Goal: Information Seeking & Learning: Learn about a topic

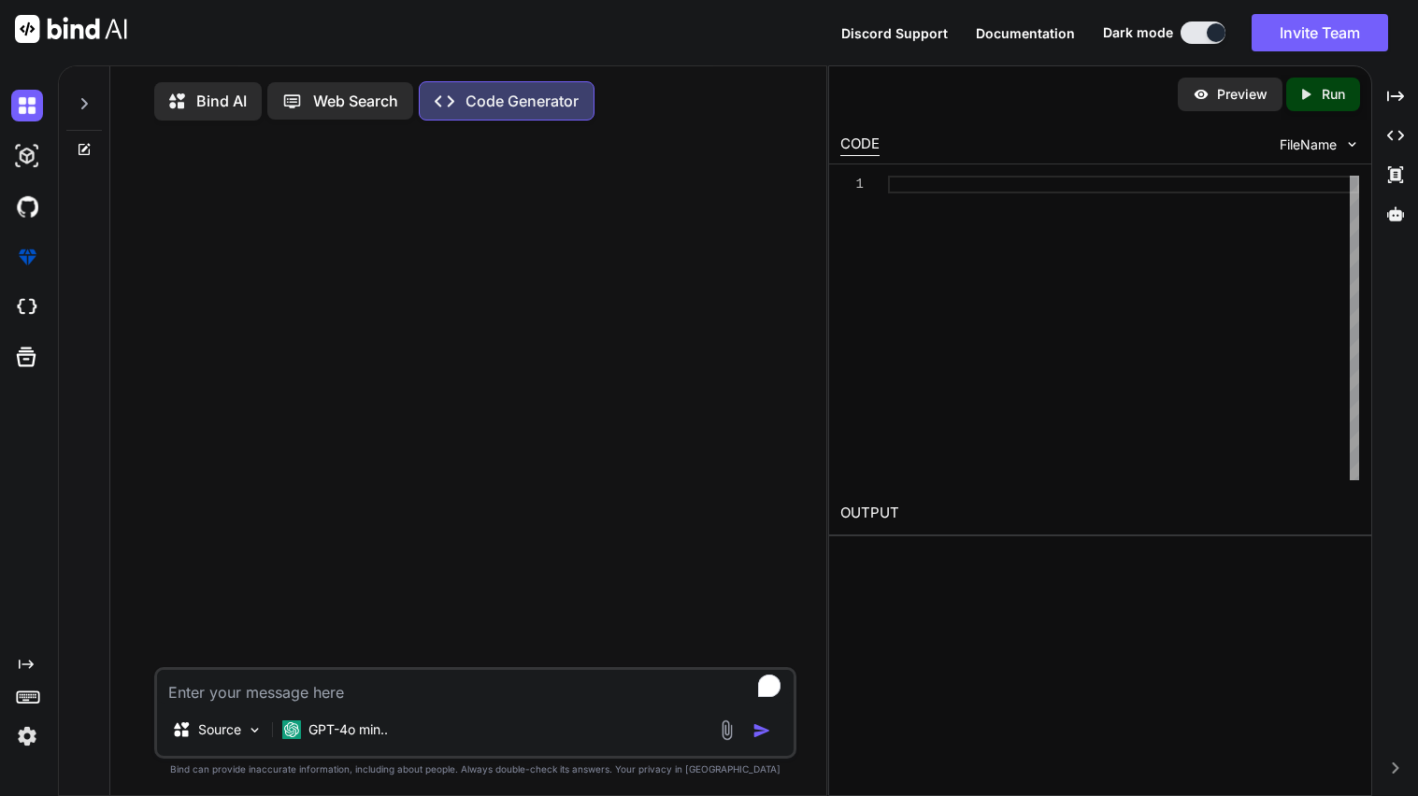
click at [213, 79] on div "Bind AI Web Search Created with Pixso. Code Generator" at bounding box center [475, 101] width 642 height 54
click at [219, 90] on p "Bind AI" at bounding box center [221, 101] width 50 height 22
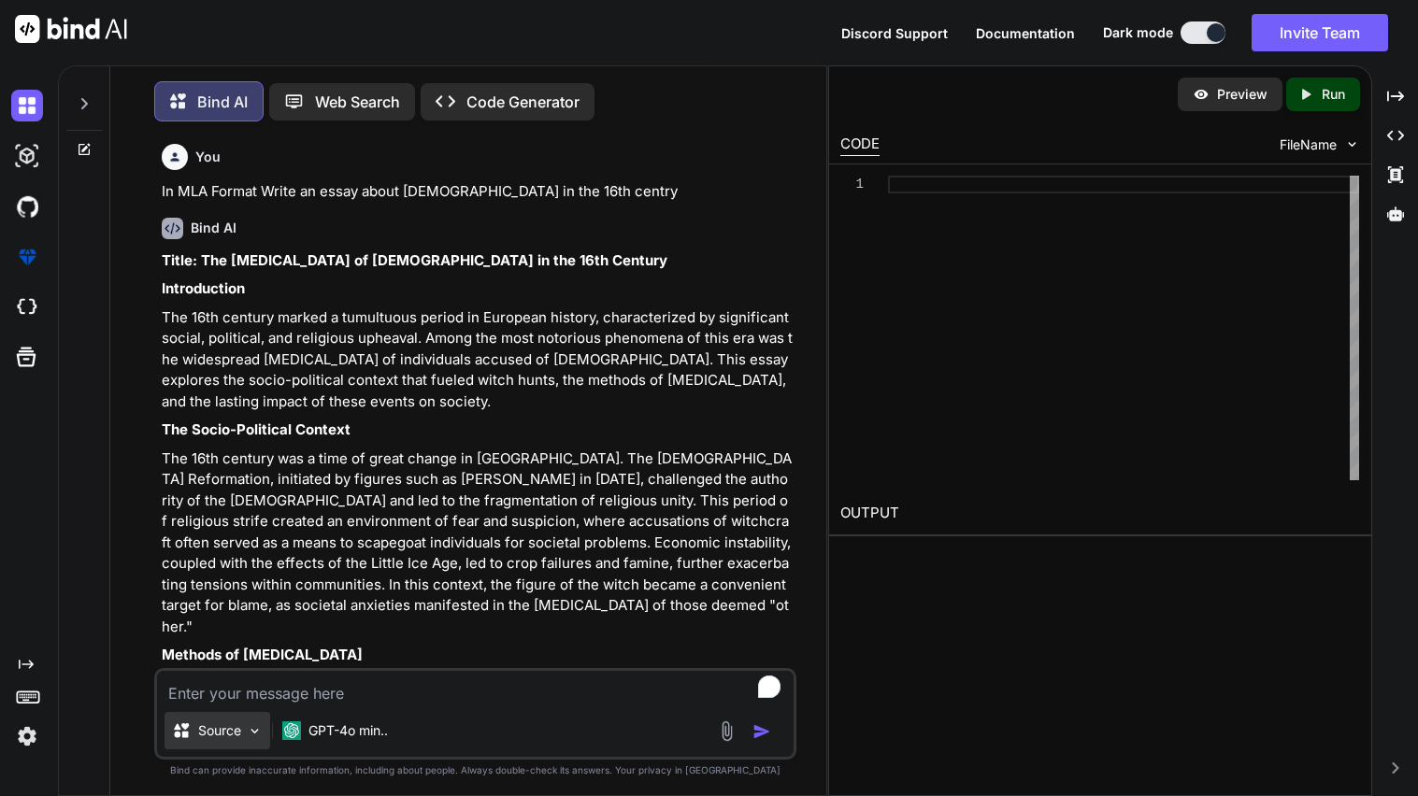
scroll to position [8, 0]
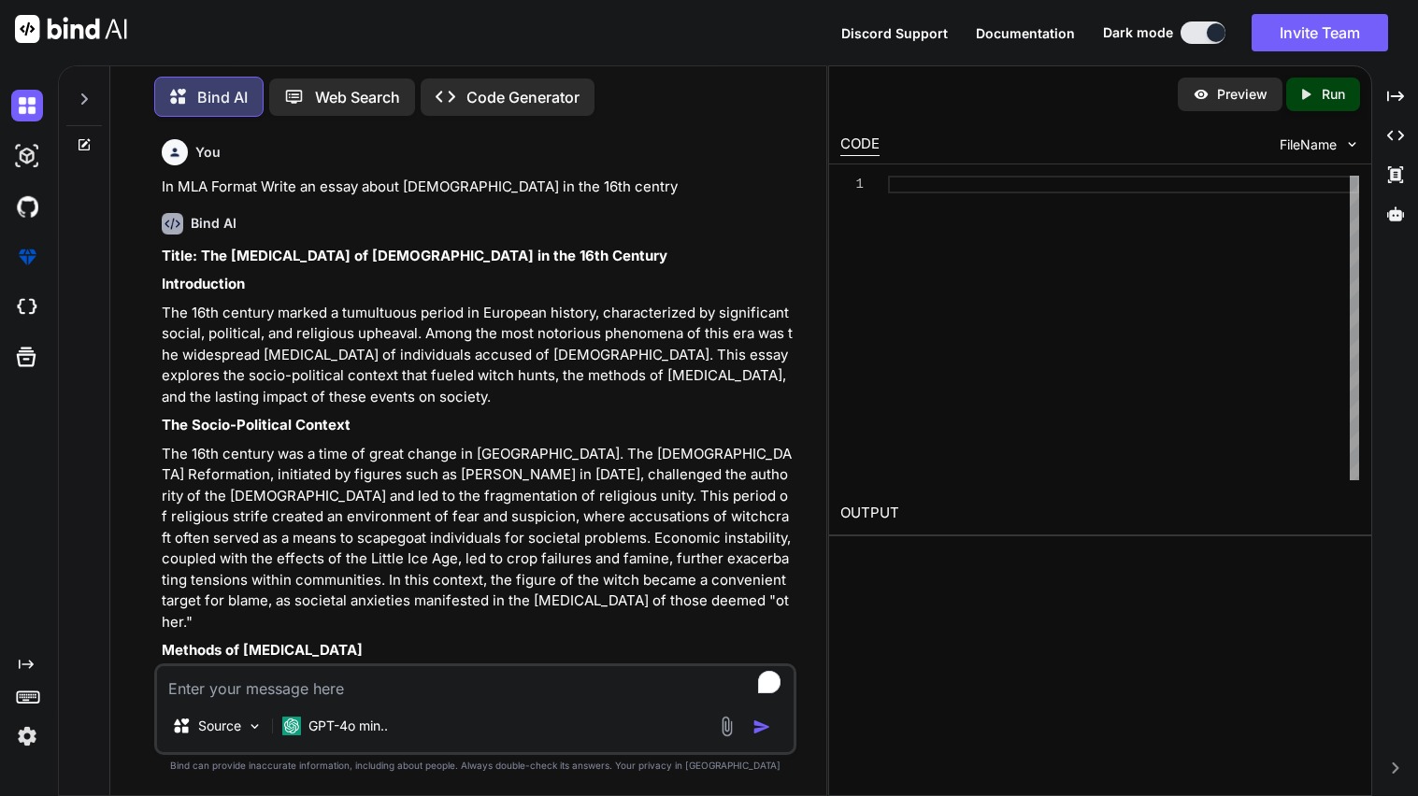
type textarea "x"
type textarea "a"
type textarea "x"
type textarea "aw"
type textarea "x"
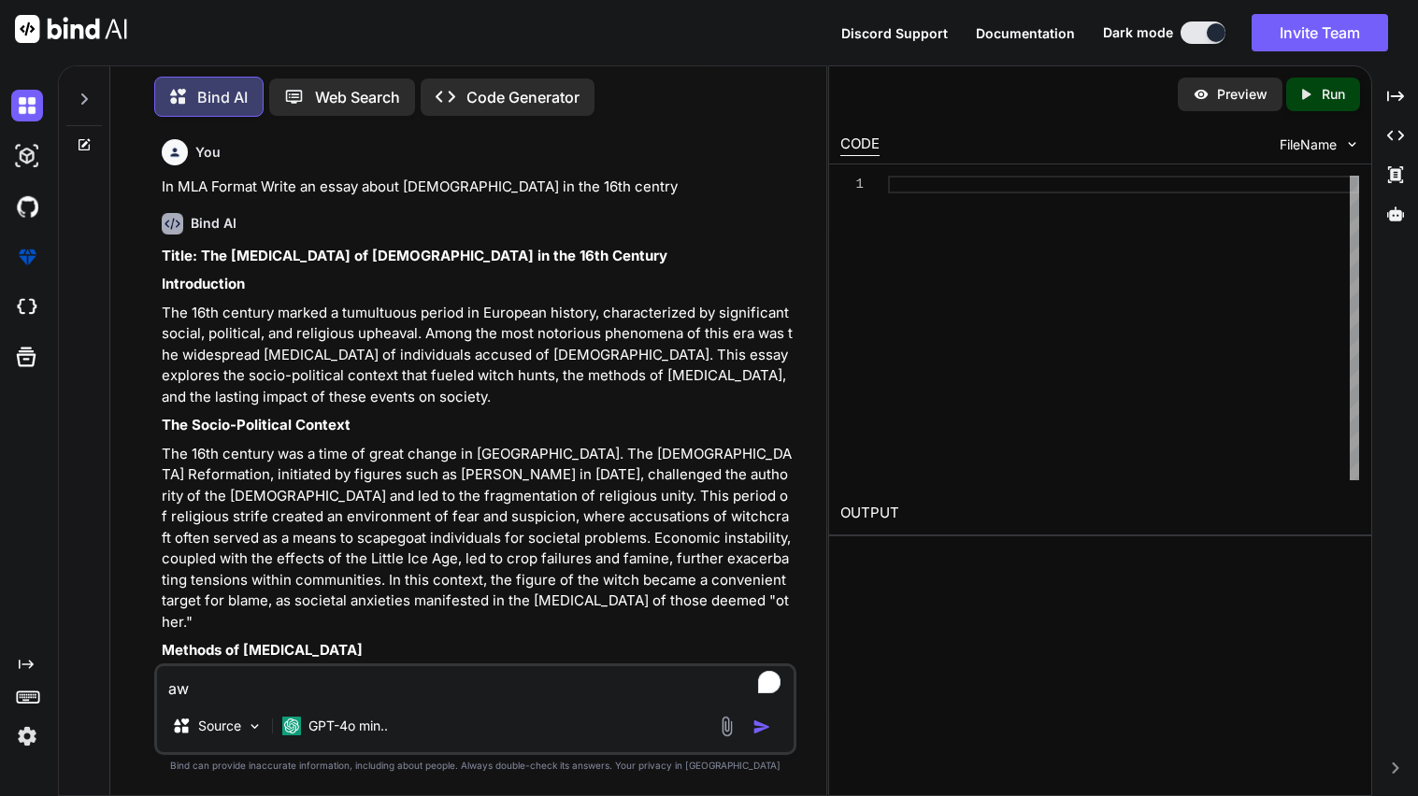
type textarea "awn"
type textarea "x"
type textarea "awns"
type textarea "x"
type textarea "awnse"
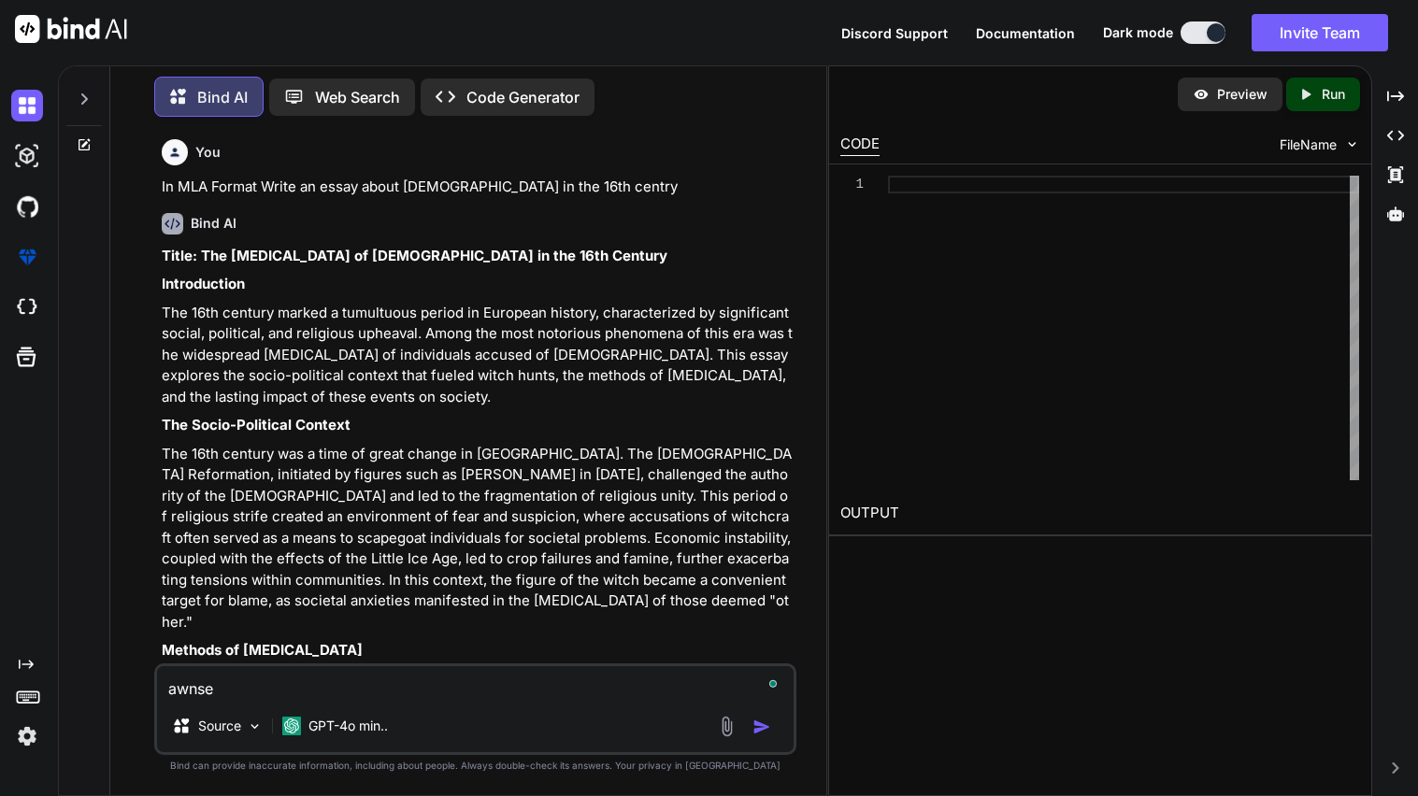
type textarea "x"
type textarea "awnser"
type textarea "x"
type textarea "awnser"
type textarea "x"
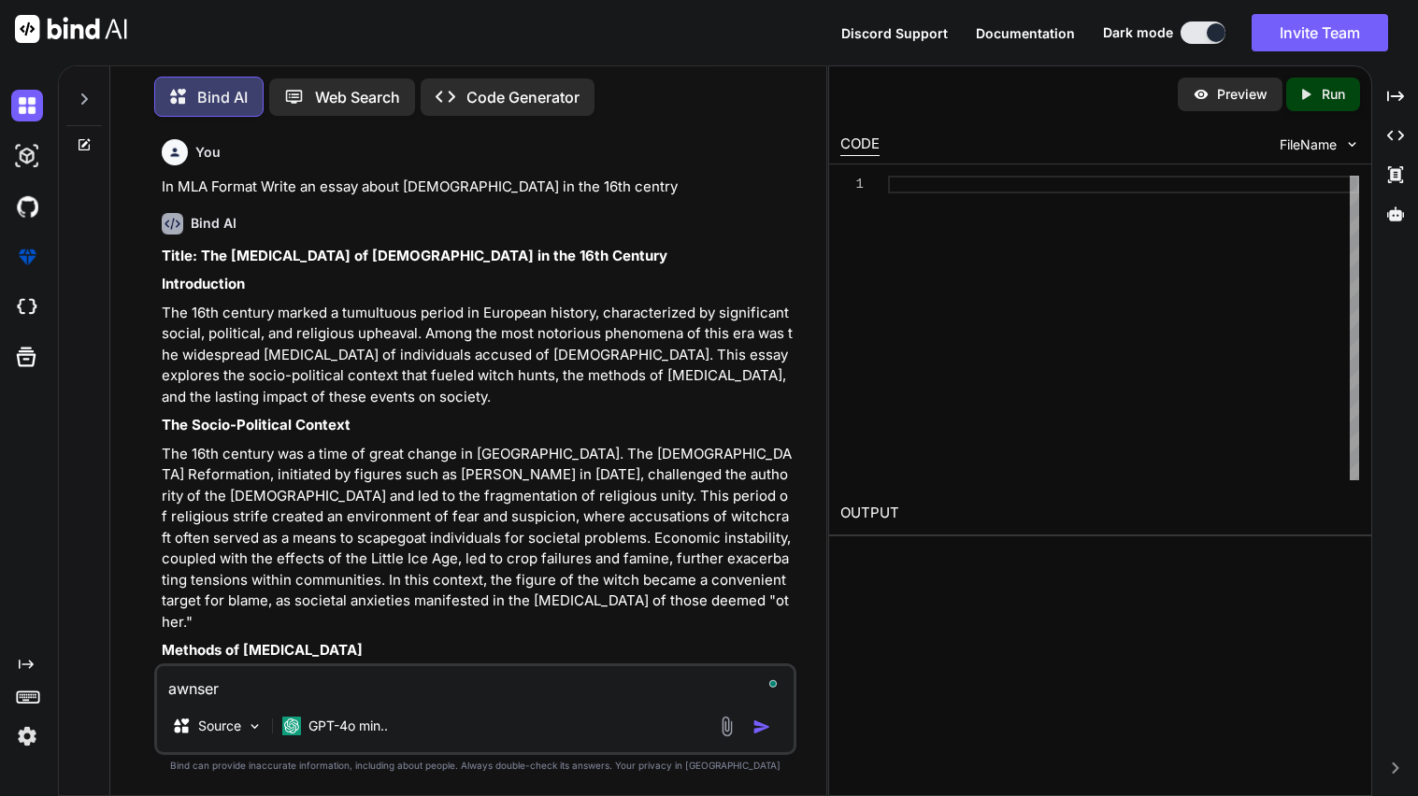
type textarea "awnser t"
type textarea "x"
type textarea "awnser th"
type textarea "x"
type textarea "awnser the"
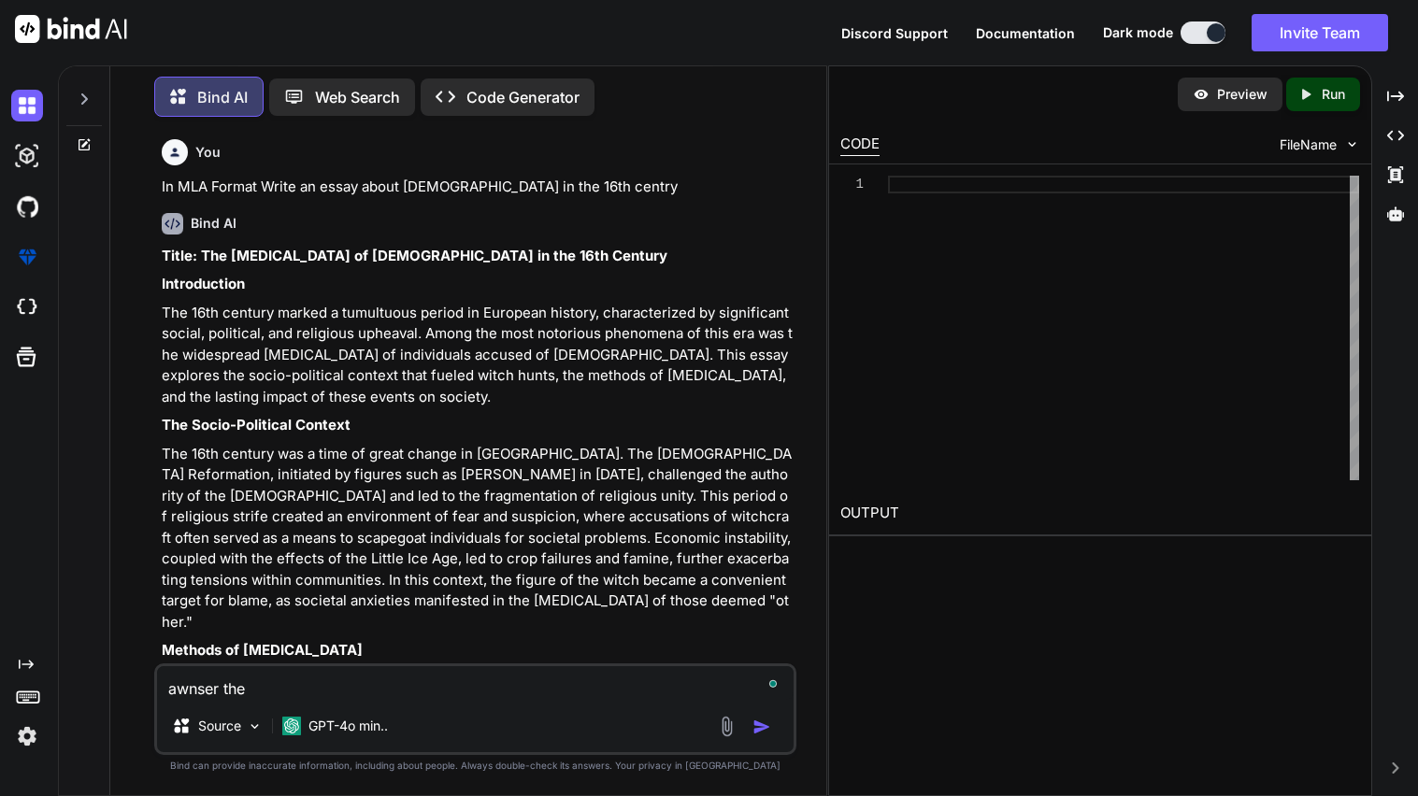
type textarea "x"
type textarea "awnser the"
type textarea "x"
type textarea "awnser the q"
type textarea "x"
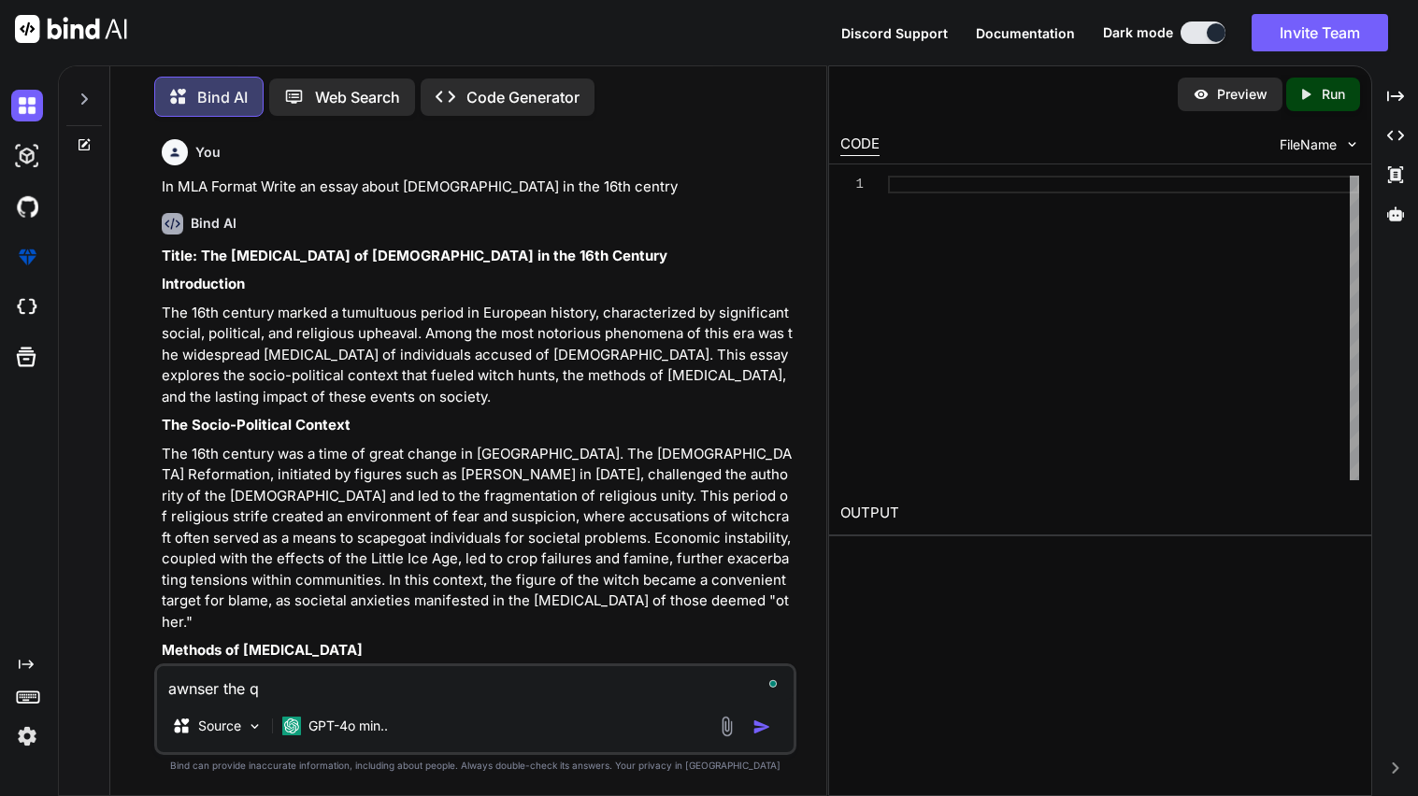
type textarea "awnser the qu"
type textarea "x"
type textarea "awnser the que"
type textarea "x"
type textarea "awnser the ques"
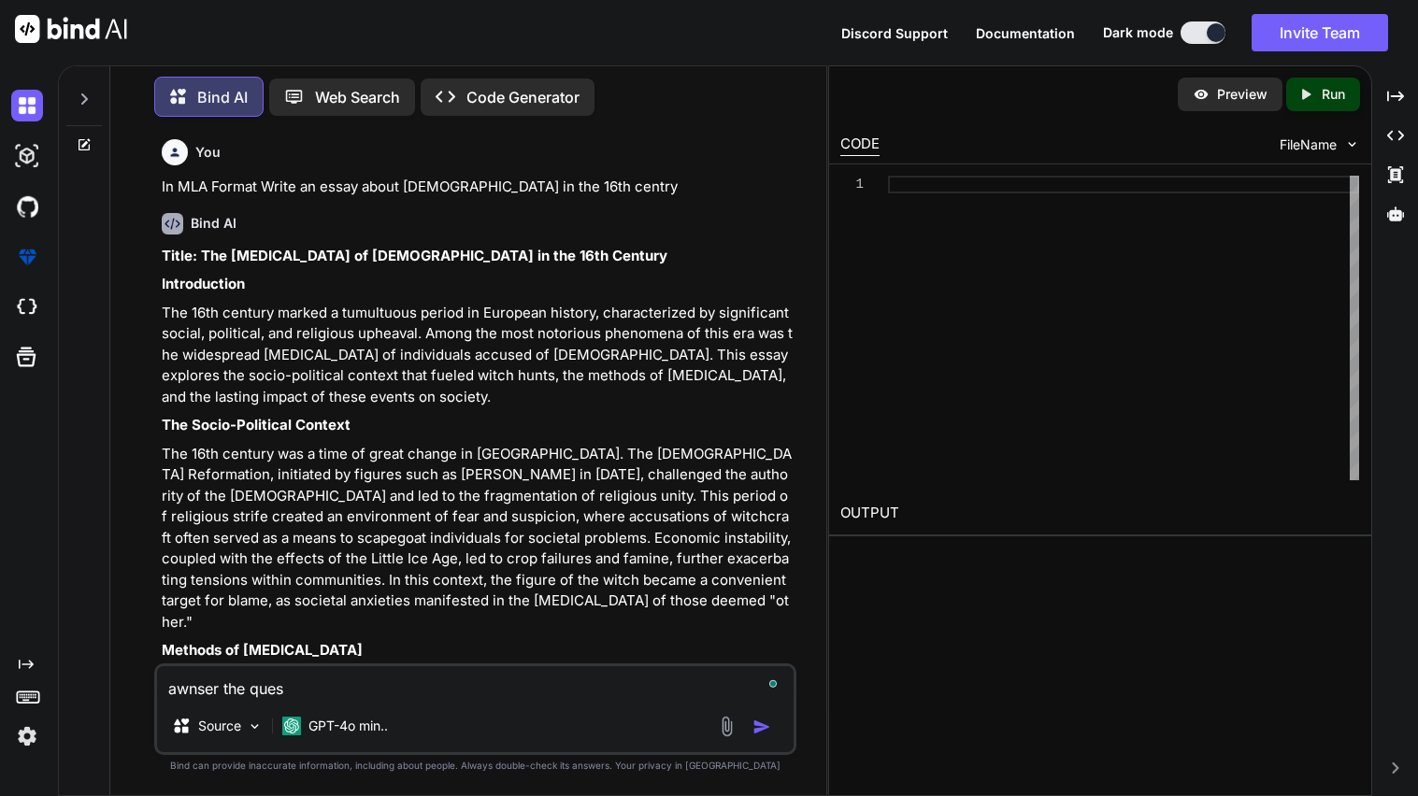
type textarea "x"
type textarea "awnser the quest"
type textarea "x"
type textarea "awnser the questi"
type textarea "x"
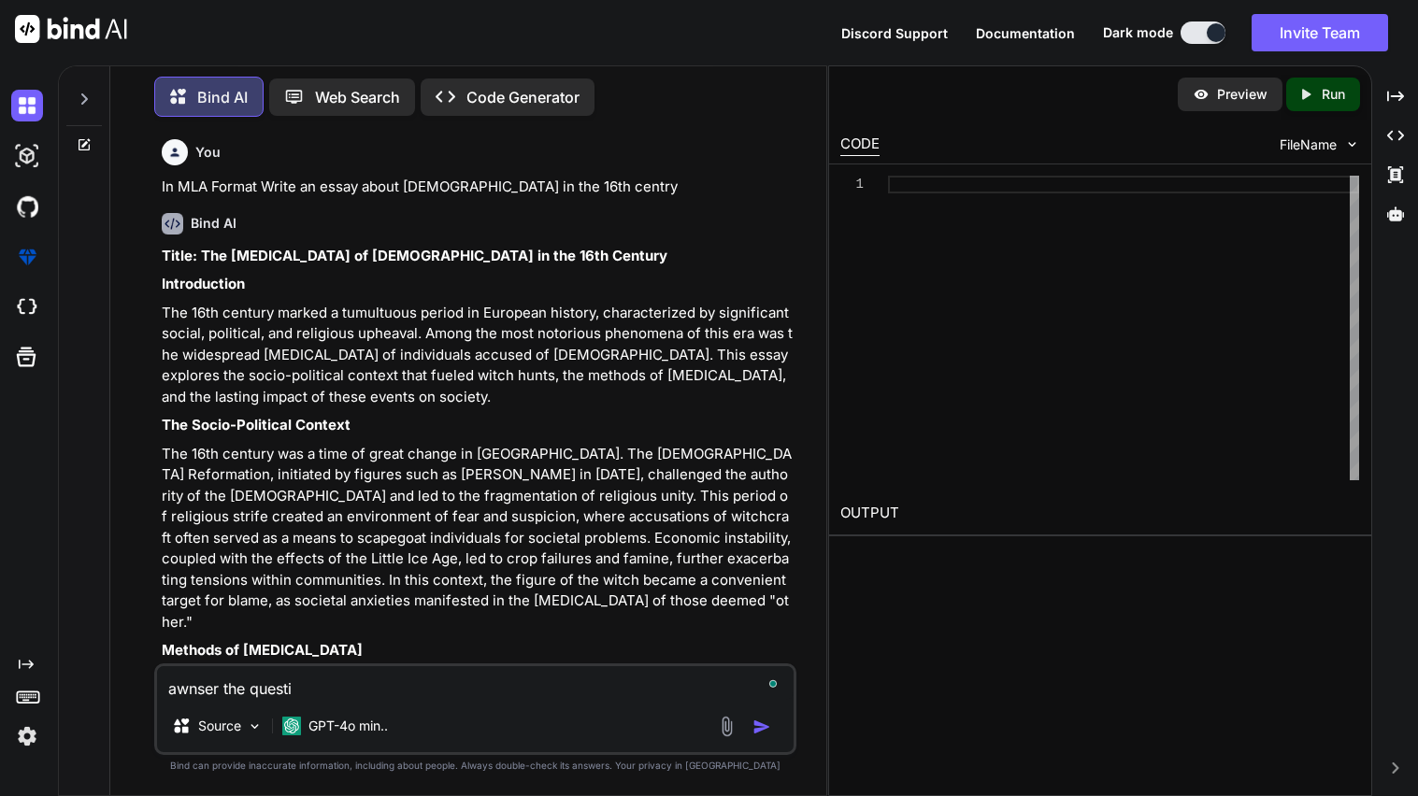
type textarea "awnser the questio"
type textarea "x"
type textarea "awnser the questions"
type textarea "x"
type textarea "awnser the questions"
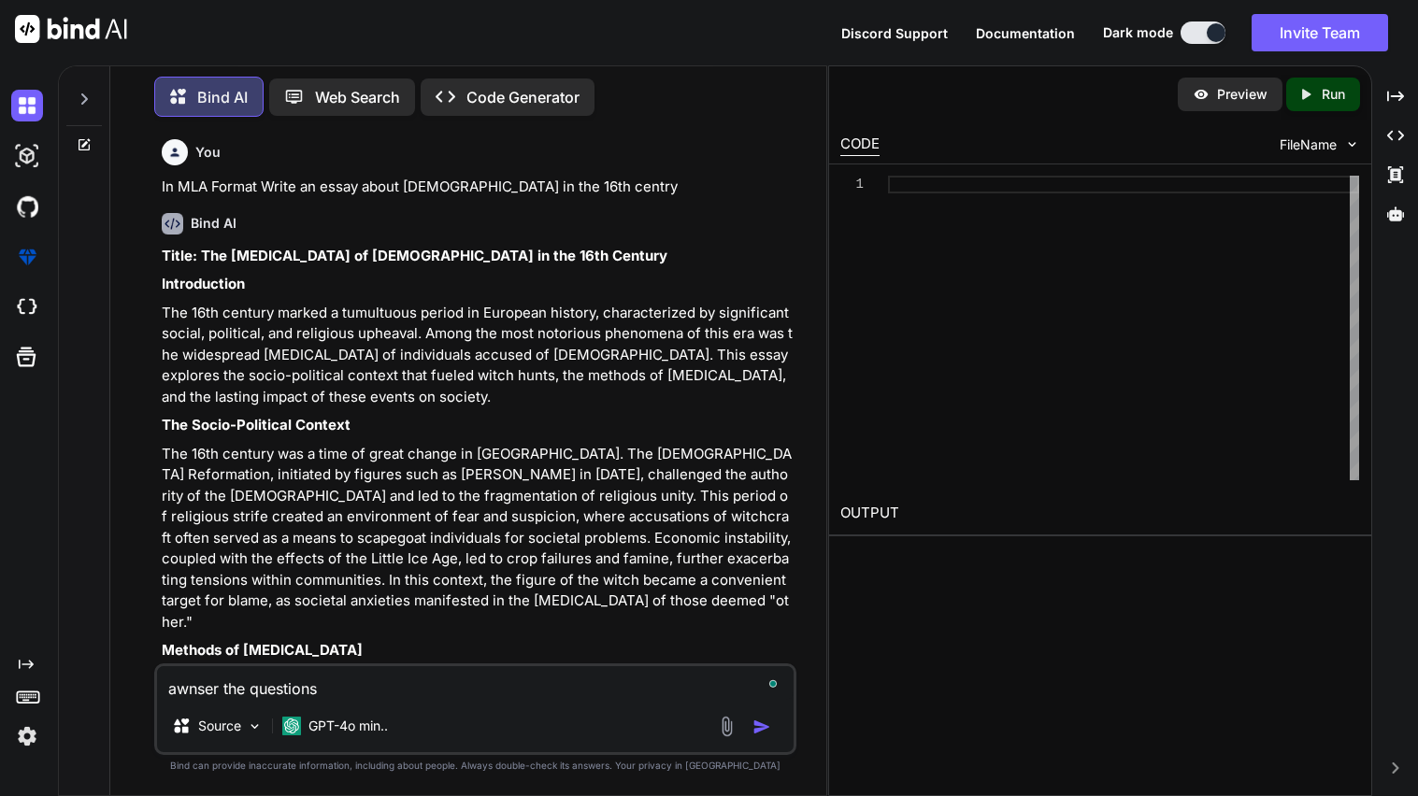
type textarea "x"
type textarea "awnser the questions a"
type textarea "x"
type textarea "awnser the questions an"
type textarea "x"
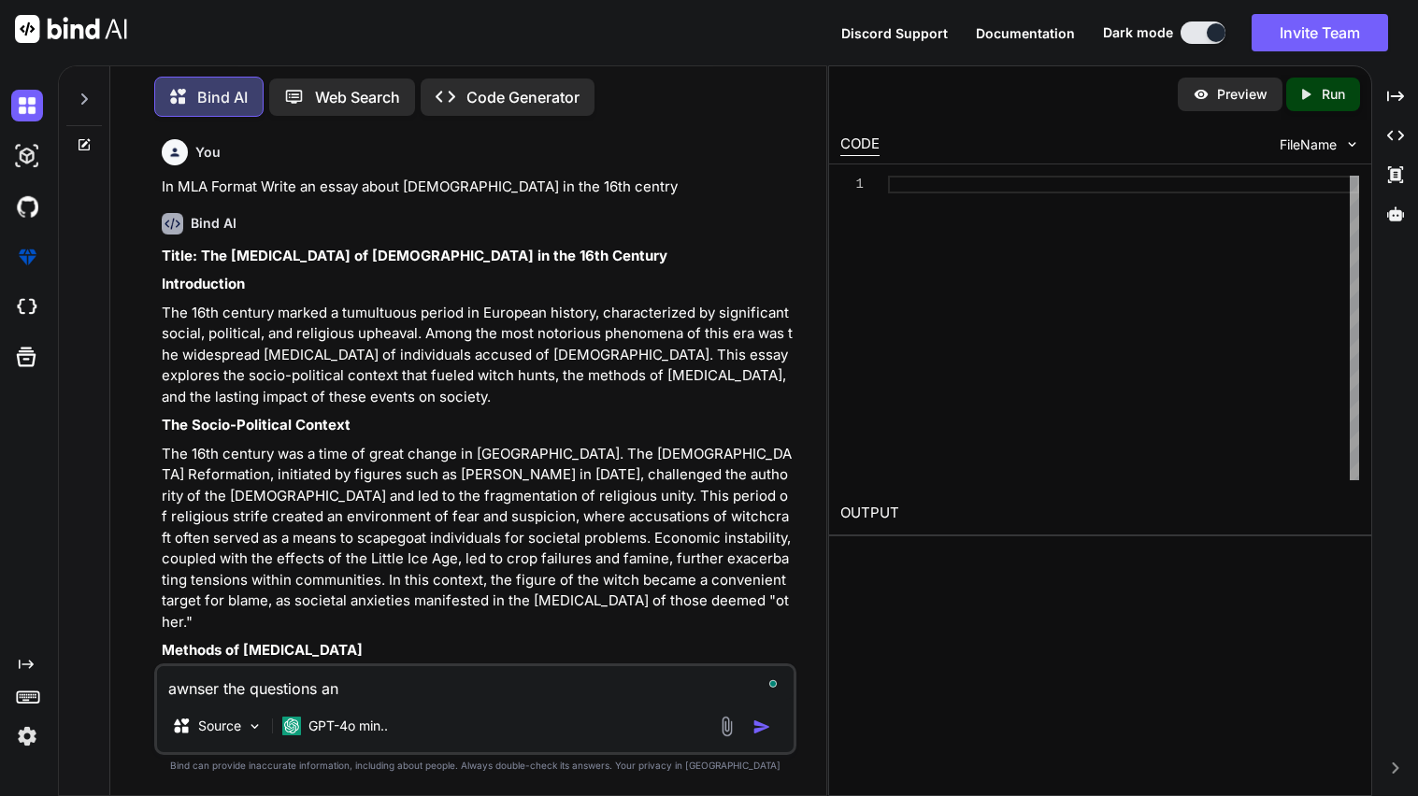
type textarea "awnser the questions and"
type textarea "x"
type textarea "awnser the questions and"
type textarea "x"
type textarea "awnser the questions and s"
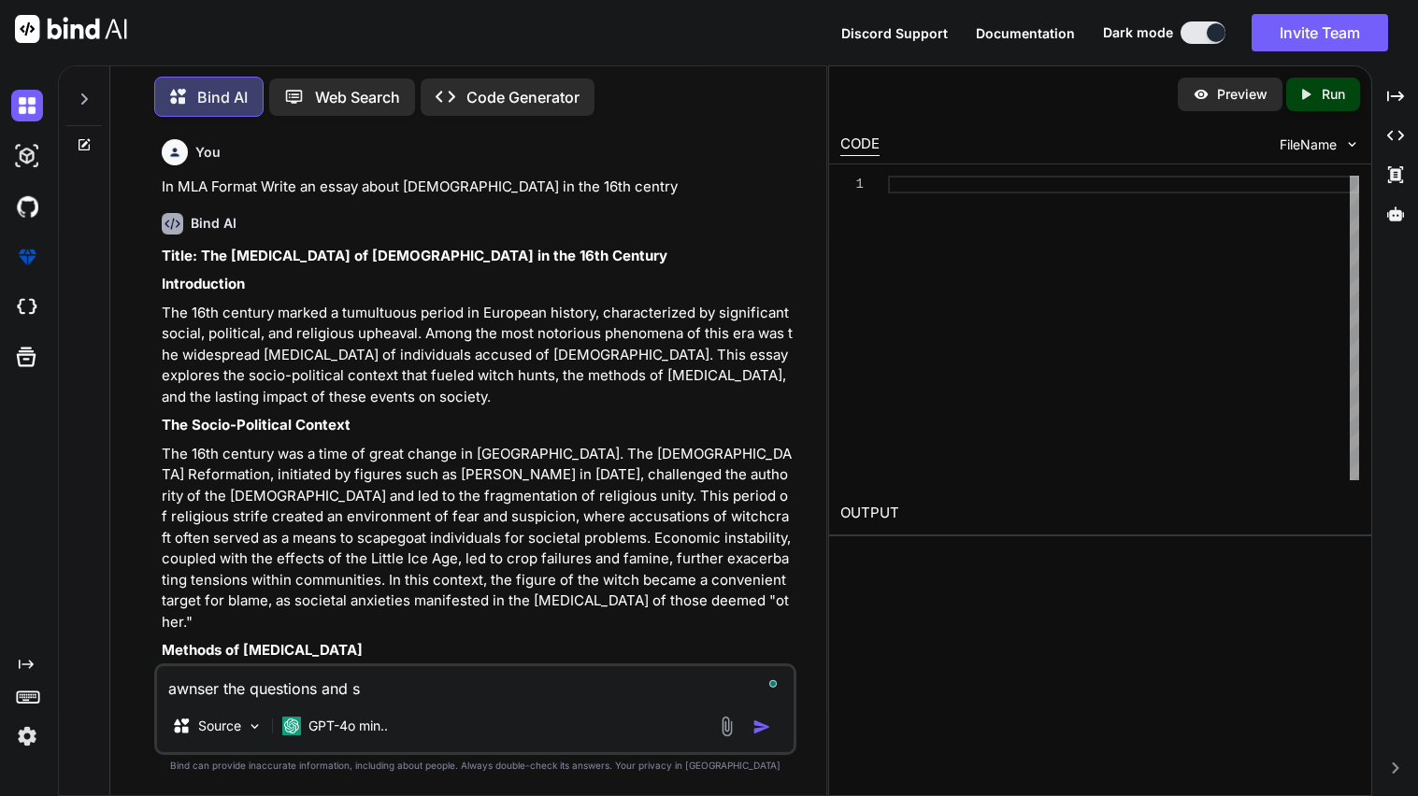
type textarea "x"
type textarea "awnser the questions and su"
type textarea "x"
type textarea "awnser the questions and sum"
type textarea "x"
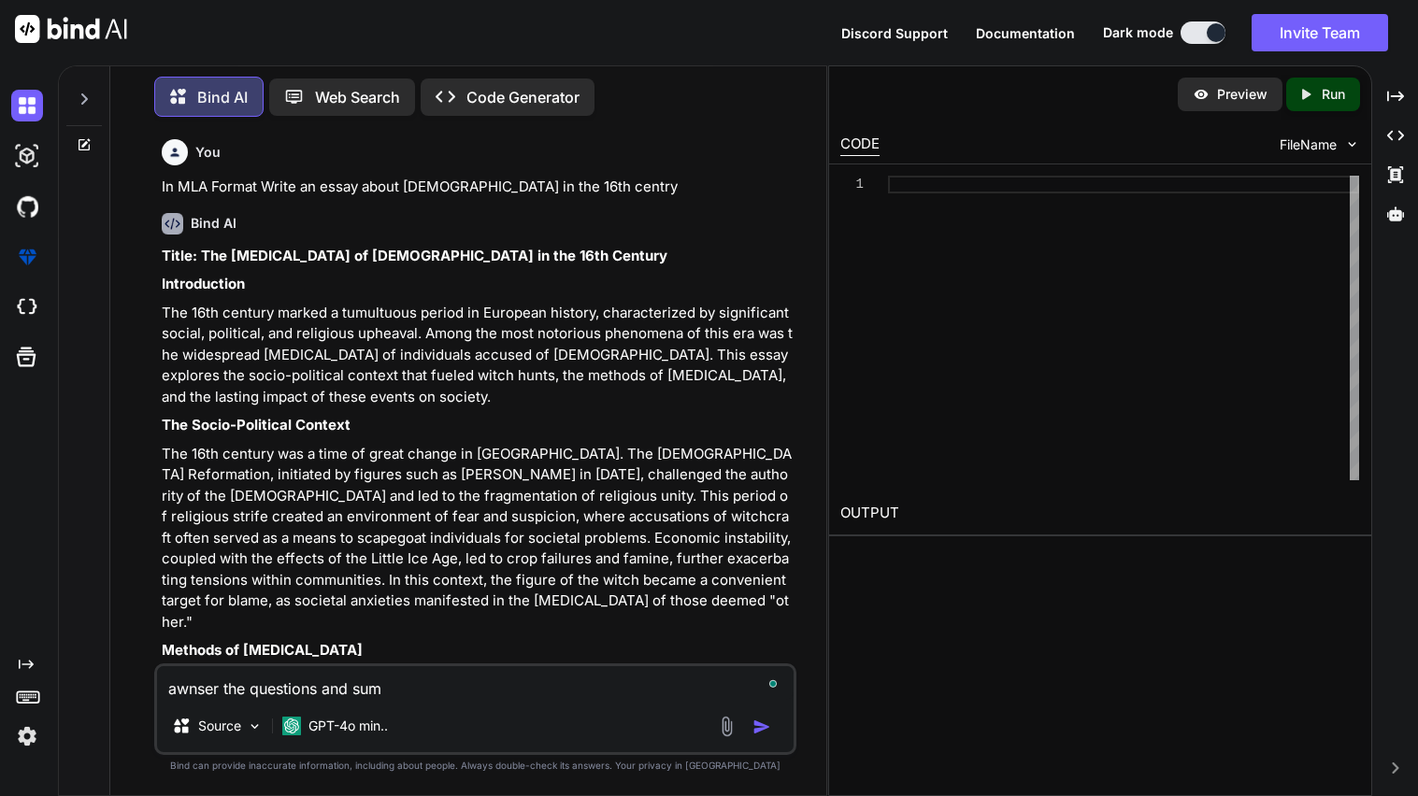
type textarea "awnser the questions and summ"
type textarea "x"
type textarea "awnser the questions and summe"
type textarea "x"
type textarea "awnser the questions and summer"
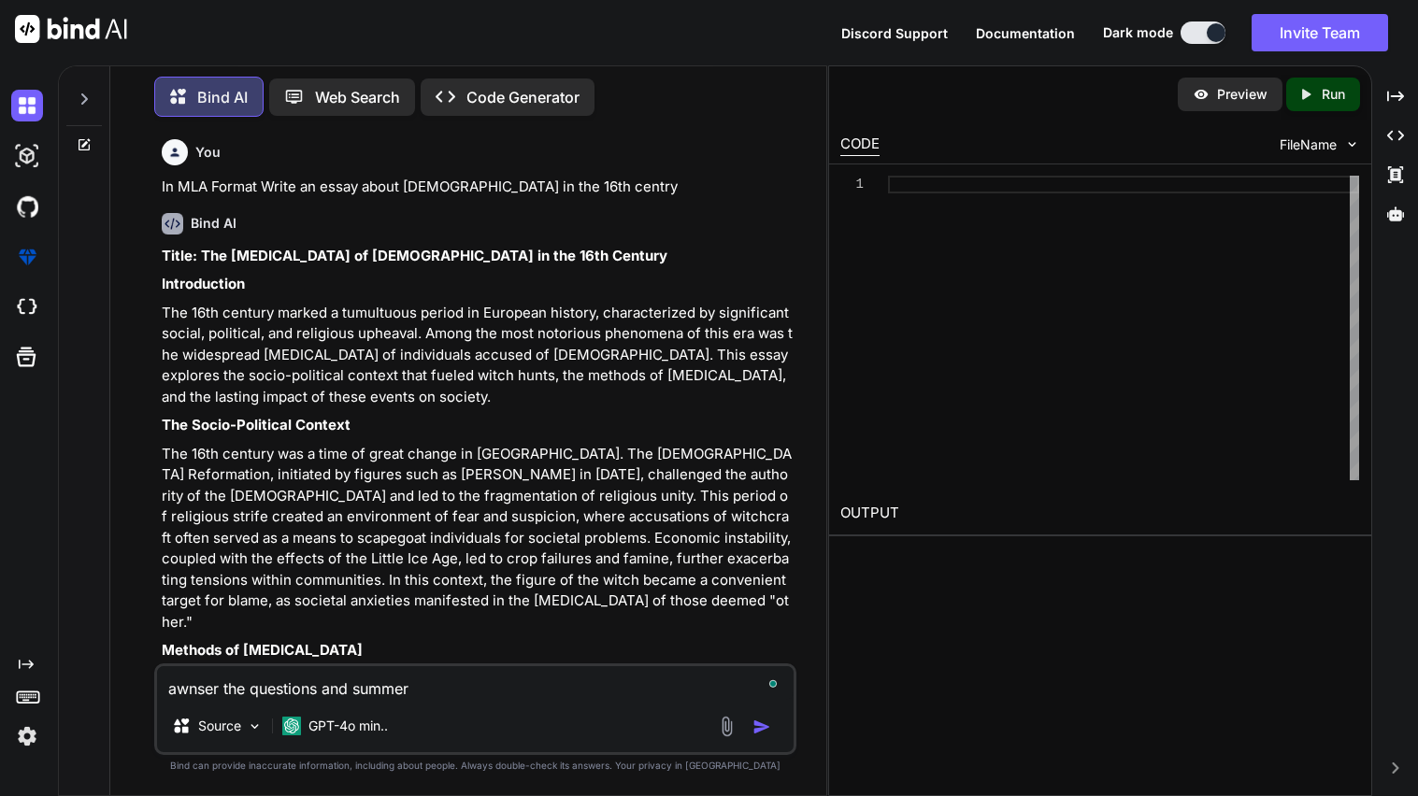
type textarea "x"
type textarea "awnser the questions and summeri"
type textarea "x"
type textarea "awnser the questions and summeriz"
type textarea "x"
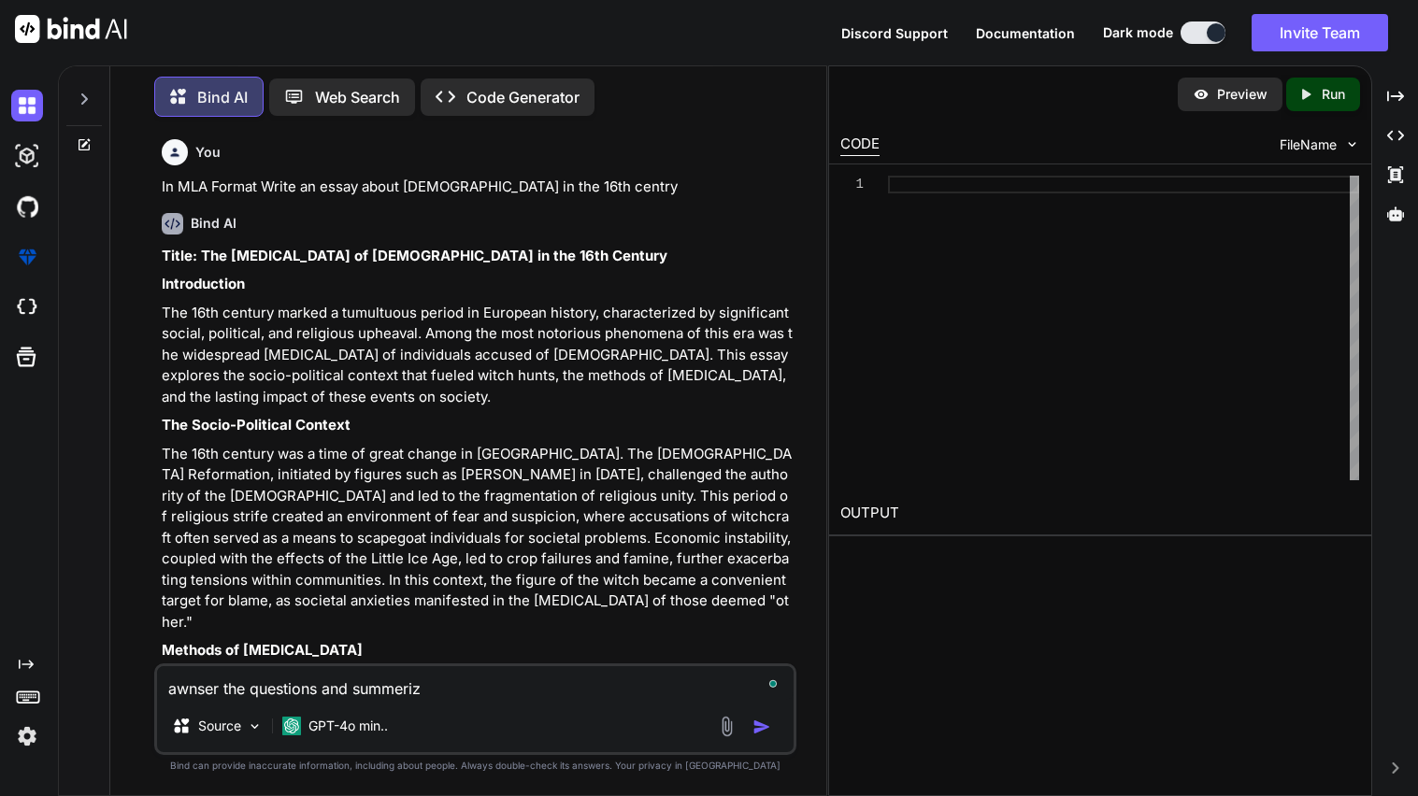
type textarea "awnser the questions and summerize"
type textarea "x"
type textarea "awnser the questions and summerize"
type textarea "x"
type textarea "awnser the questions and summerize t"
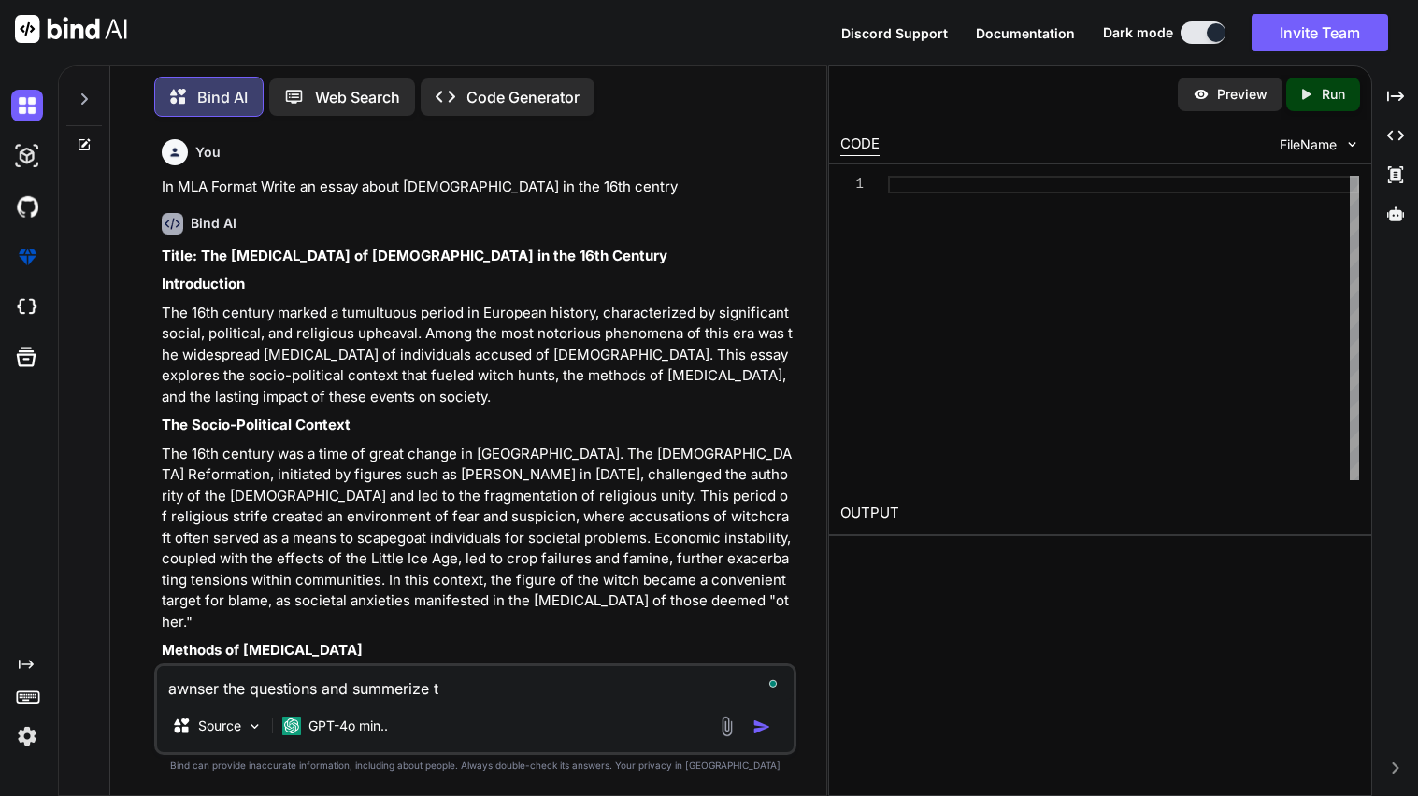
type textarea "x"
type textarea "awnser the questions and summerize the"
type textarea "x"
type textarea "awnser the questions and summerize the"
type textarea "x"
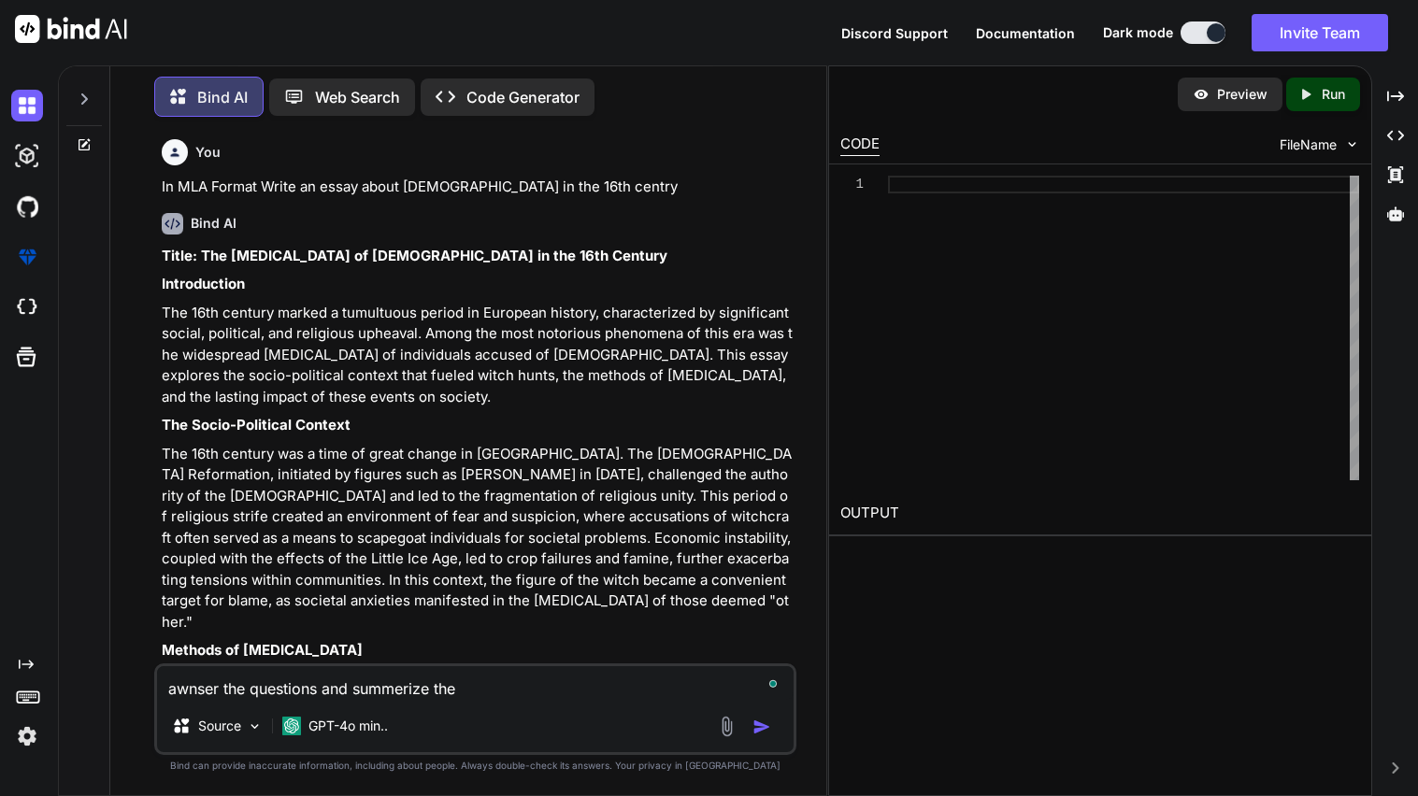
type textarea "awnser the questions and summerize the p"
type textarea "x"
type textarea "awnser the questions and summerize the pr"
type textarea "x"
type textarea "awnser the questions and summerize the pro"
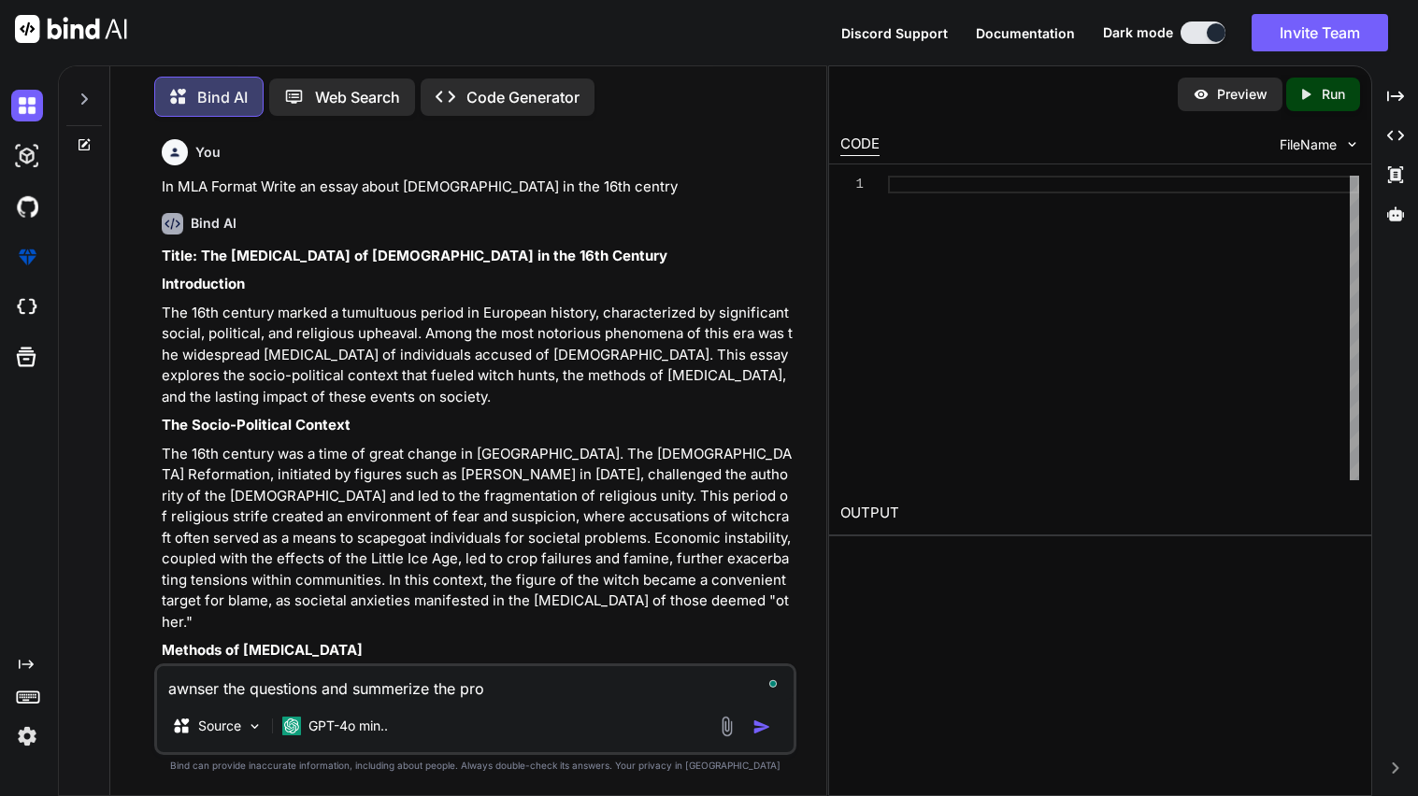
type textarea "x"
type textarea "awnser the questions and summerize the prom"
type textarea "x"
type textarea "awnser the questions and summerize the promt"
type textarea "x"
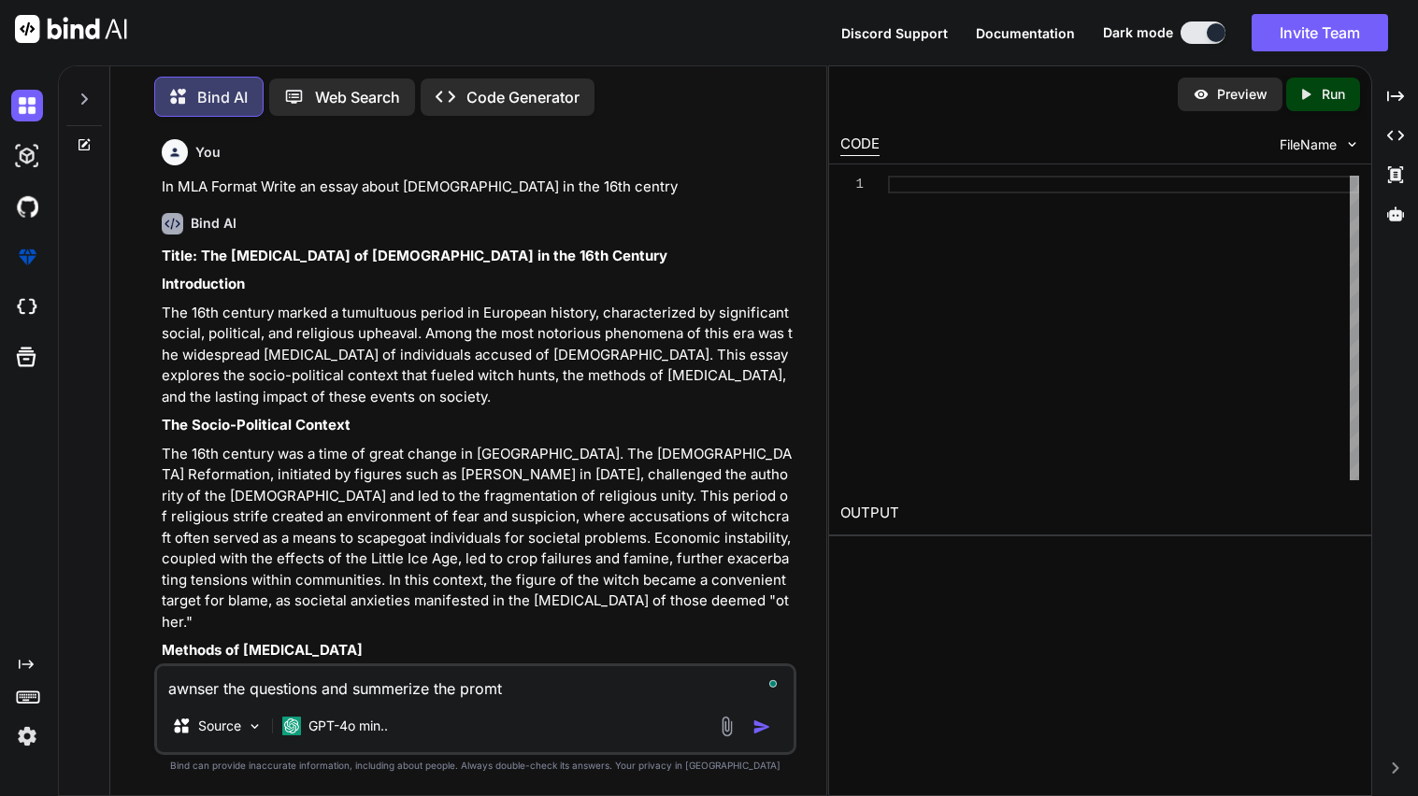
type textarea "awnser the questions and summerize the promt"
type textarea "x"
type textarea "awnser the questions and summerize the promt"
type textarea "x"
type textarea "awnser the questions and summerize the promt"
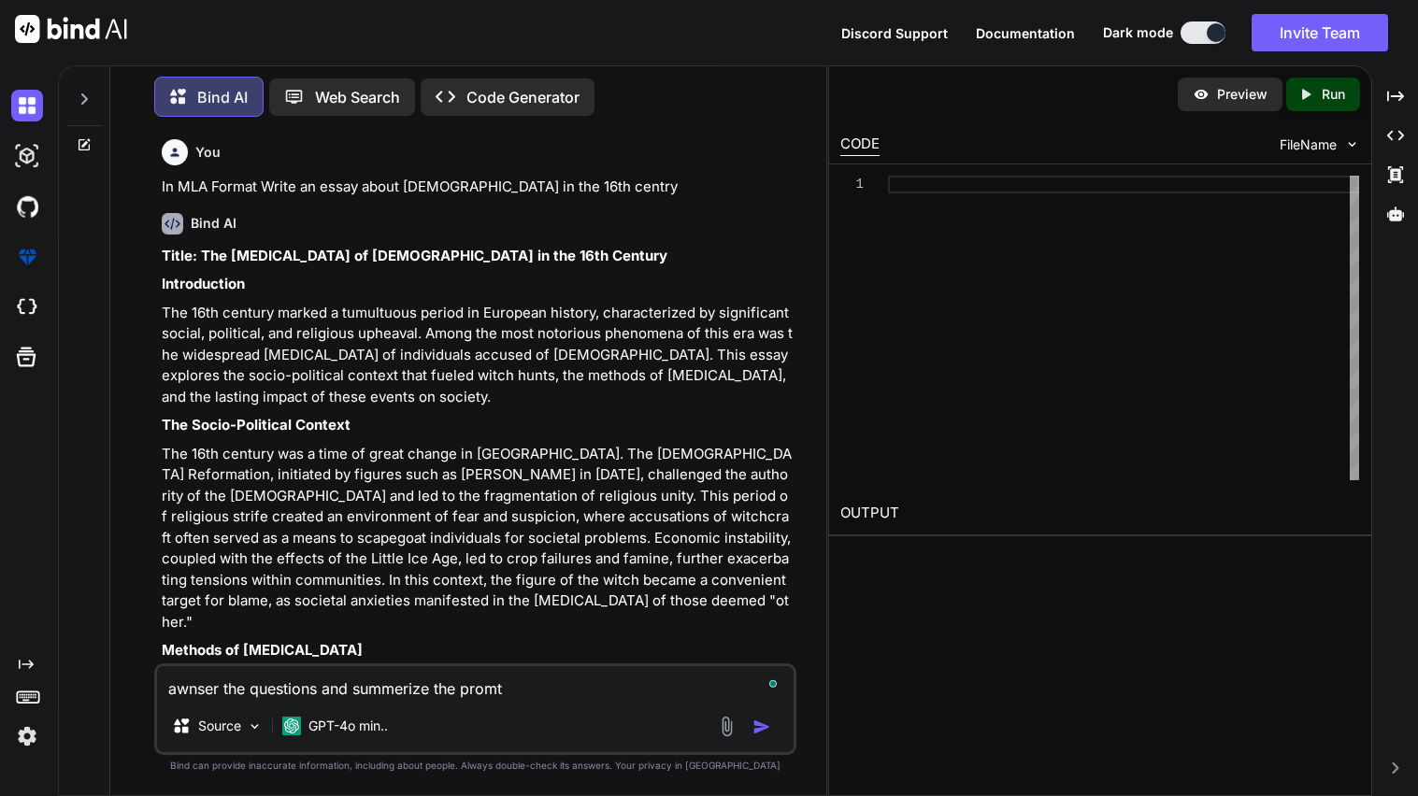
type textarea "x"
type textarea "loremi dol sitametco adi elitseddo eiu tempo Inci 61: U Labor Etdolor, 8757–842…"
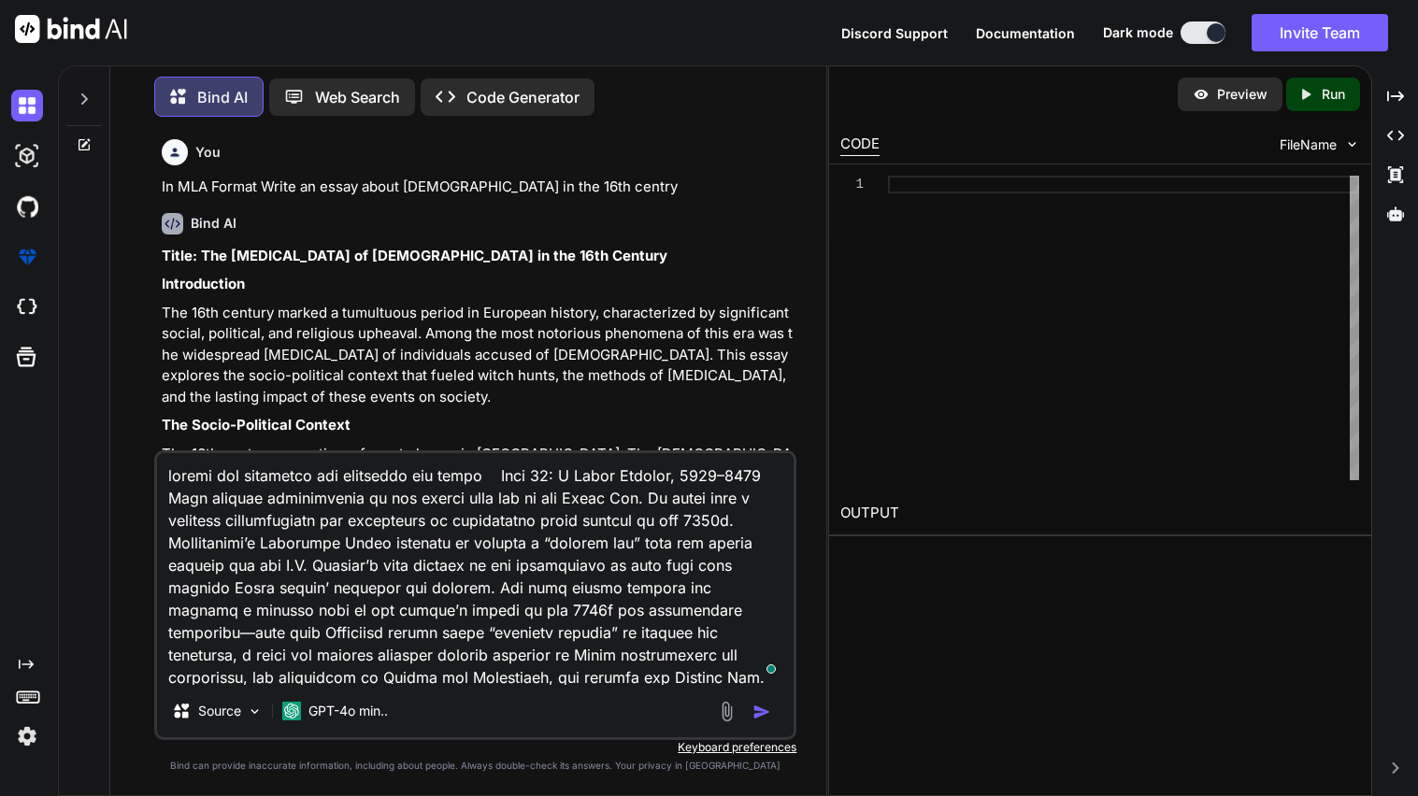
scroll to position [2737, 0]
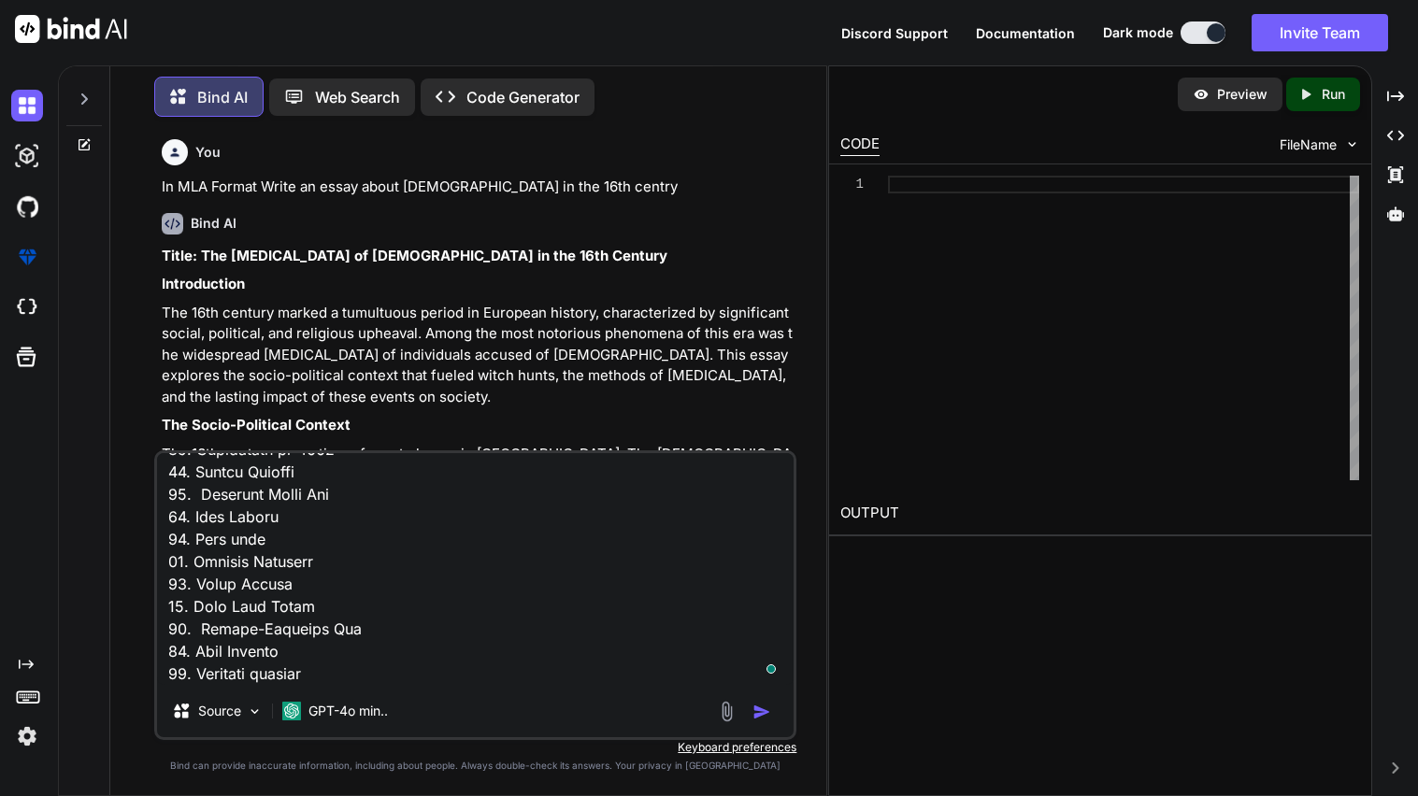
type textarea "x"
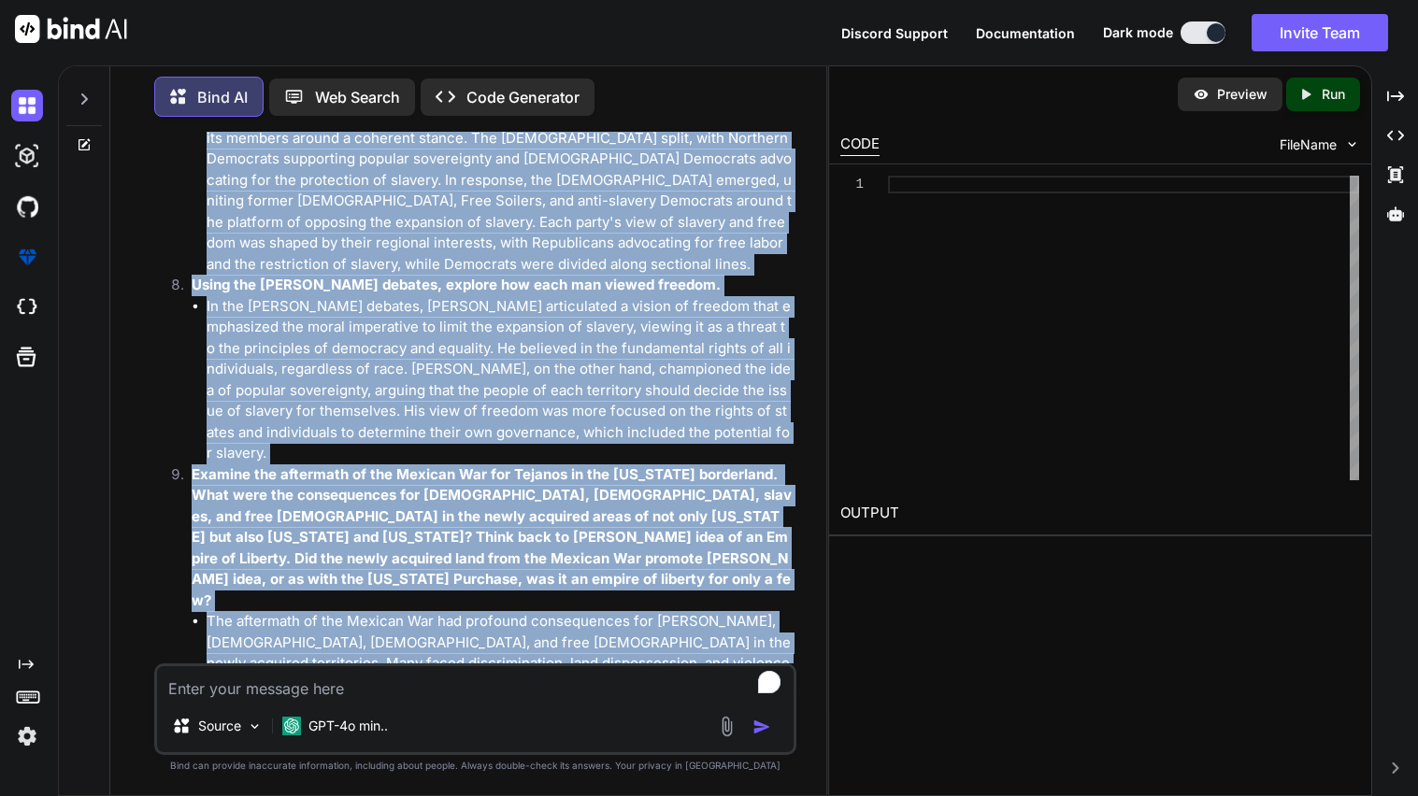
scroll to position [5127, 0]
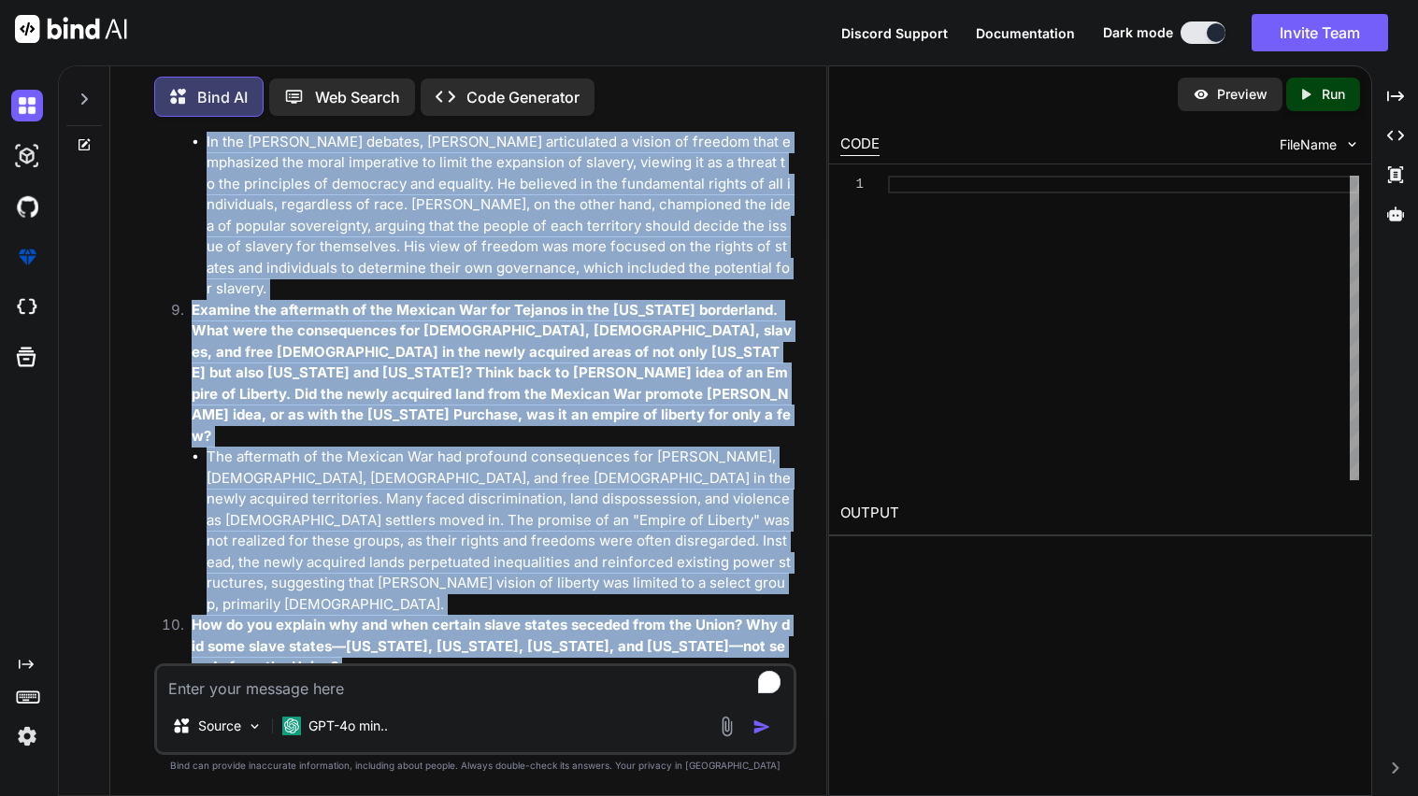
drag, startPoint x: 162, startPoint y: 231, endPoint x: 550, endPoint y: 624, distance: 553.1
copy div "Loremip do sit Ametco Adip 80, elitse "D Eiusm Tempori, 9856–2533," utlabore et…"
click at [455, 689] on textarea "To enrich screen reader interactions, please activate Accessibility in Grammarl…" at bounding box center [475, 683] width 636 height 34
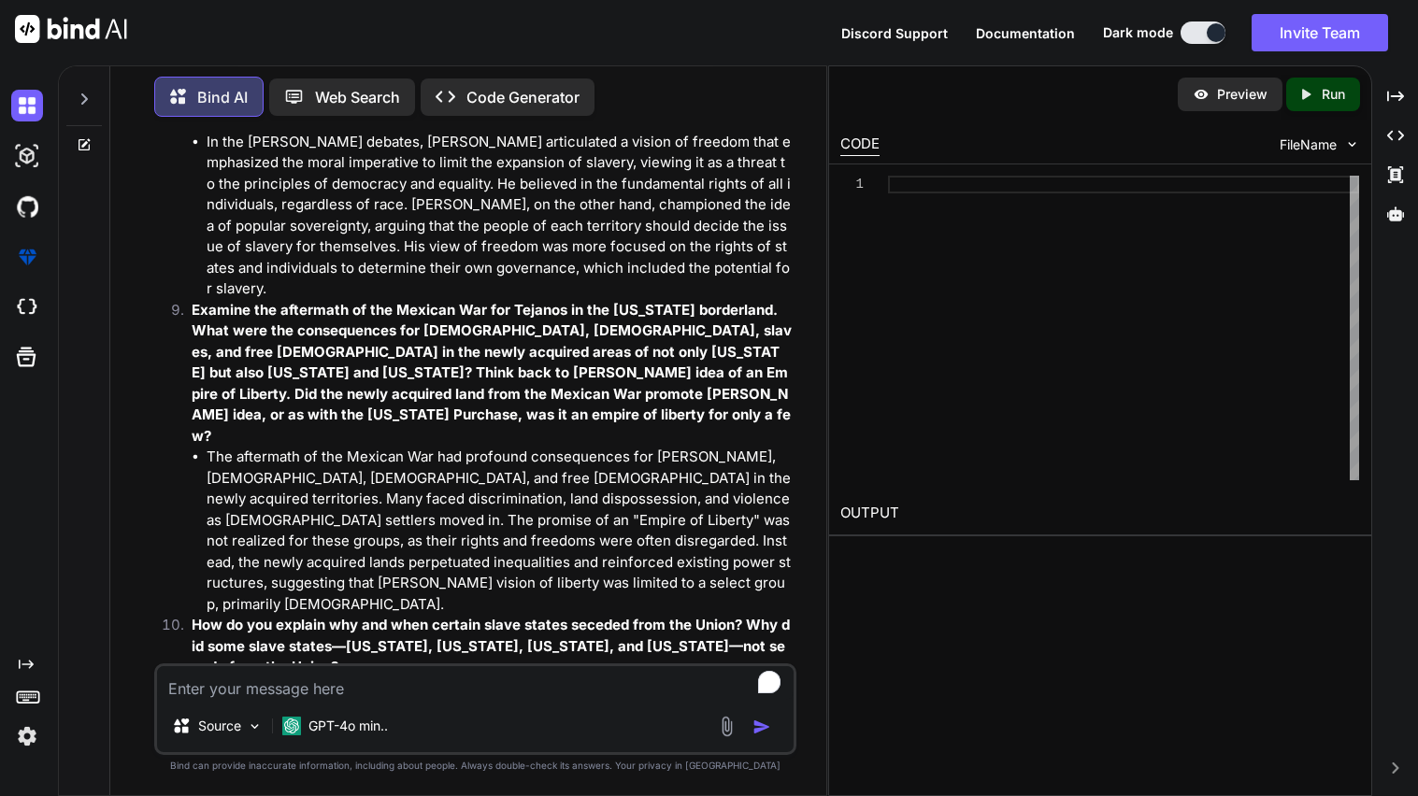
type textarea "x"
type textarea "i"
type textarea "x"
type textarea "in"
type textarea "x"
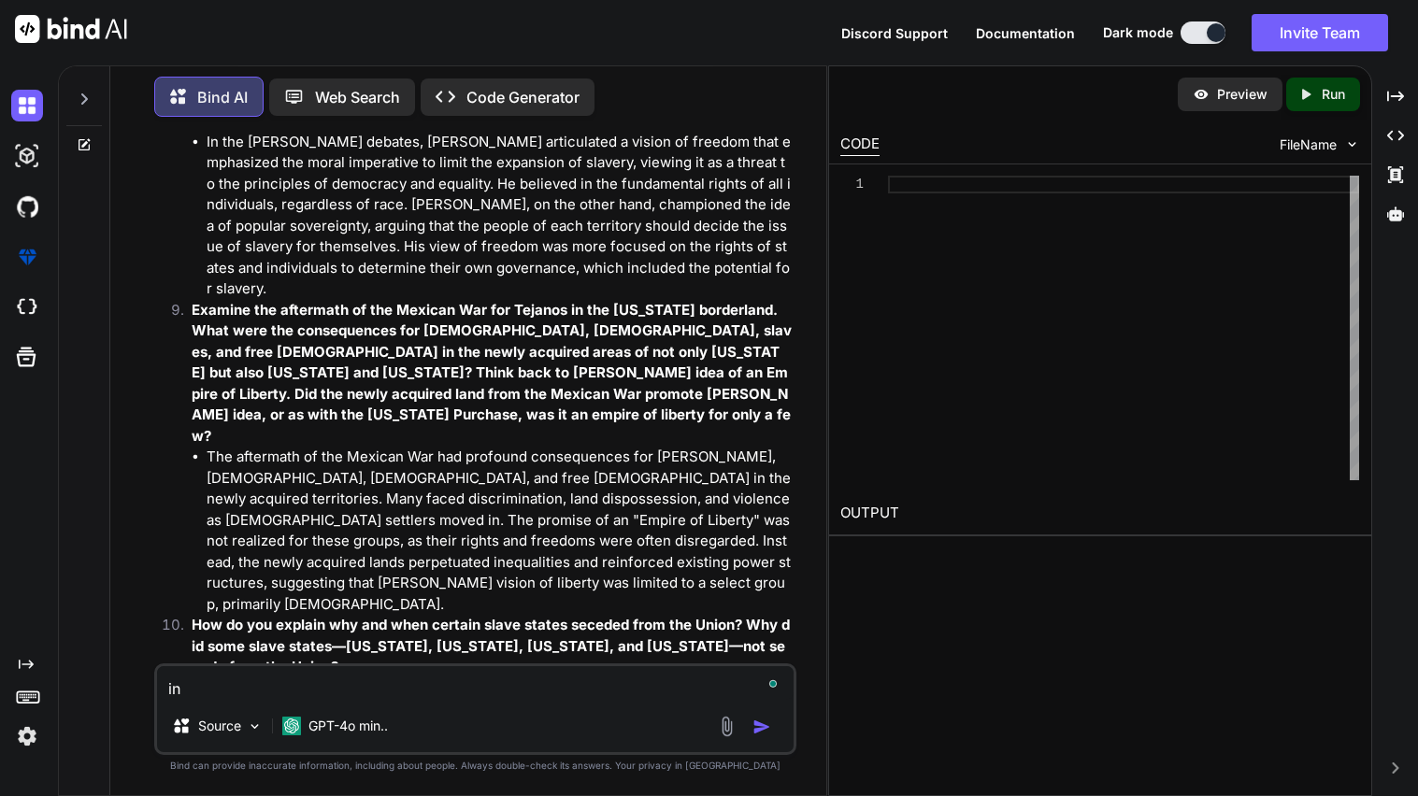
type textarea "in o"
type textarea "x"
type textarea "in on"
type textarea "x"
type textarea "in onl"
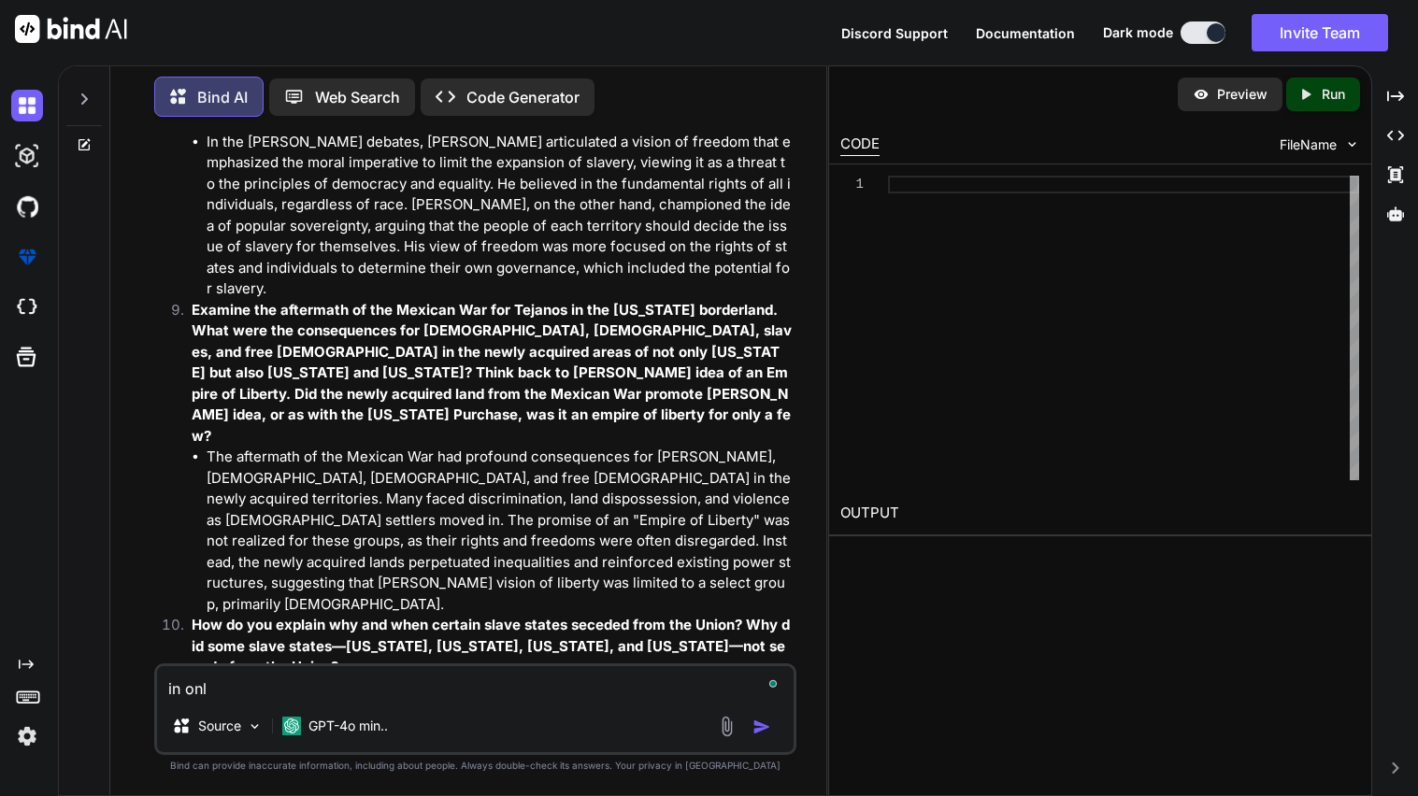
type textarea "x"
type textarea "in only"
type textarea "x"
type textarea "in only"
type textarea "x"
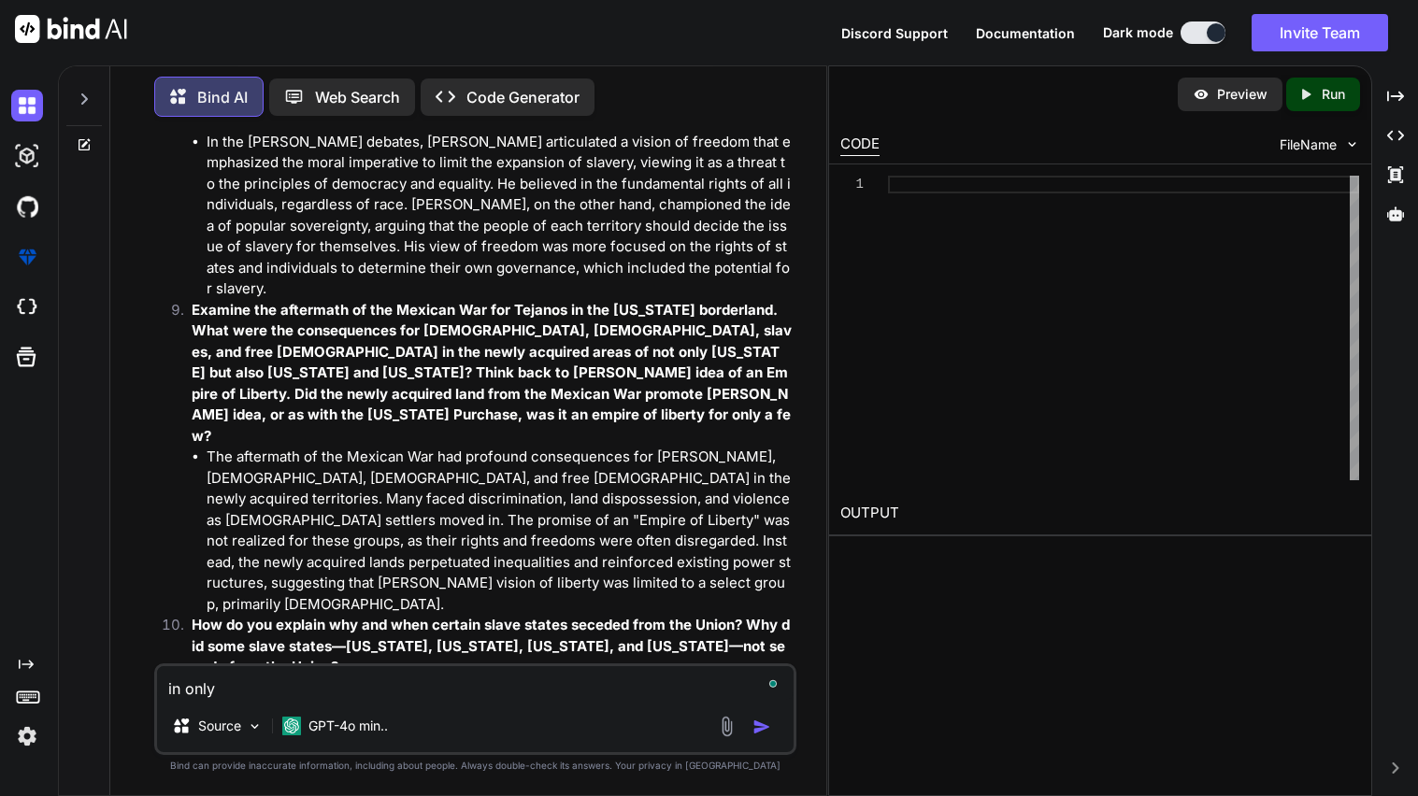
type textarea "in only a"
type textarea "x"
type textarea "in only a"
type textarea "x"
type textarea "in only a f"
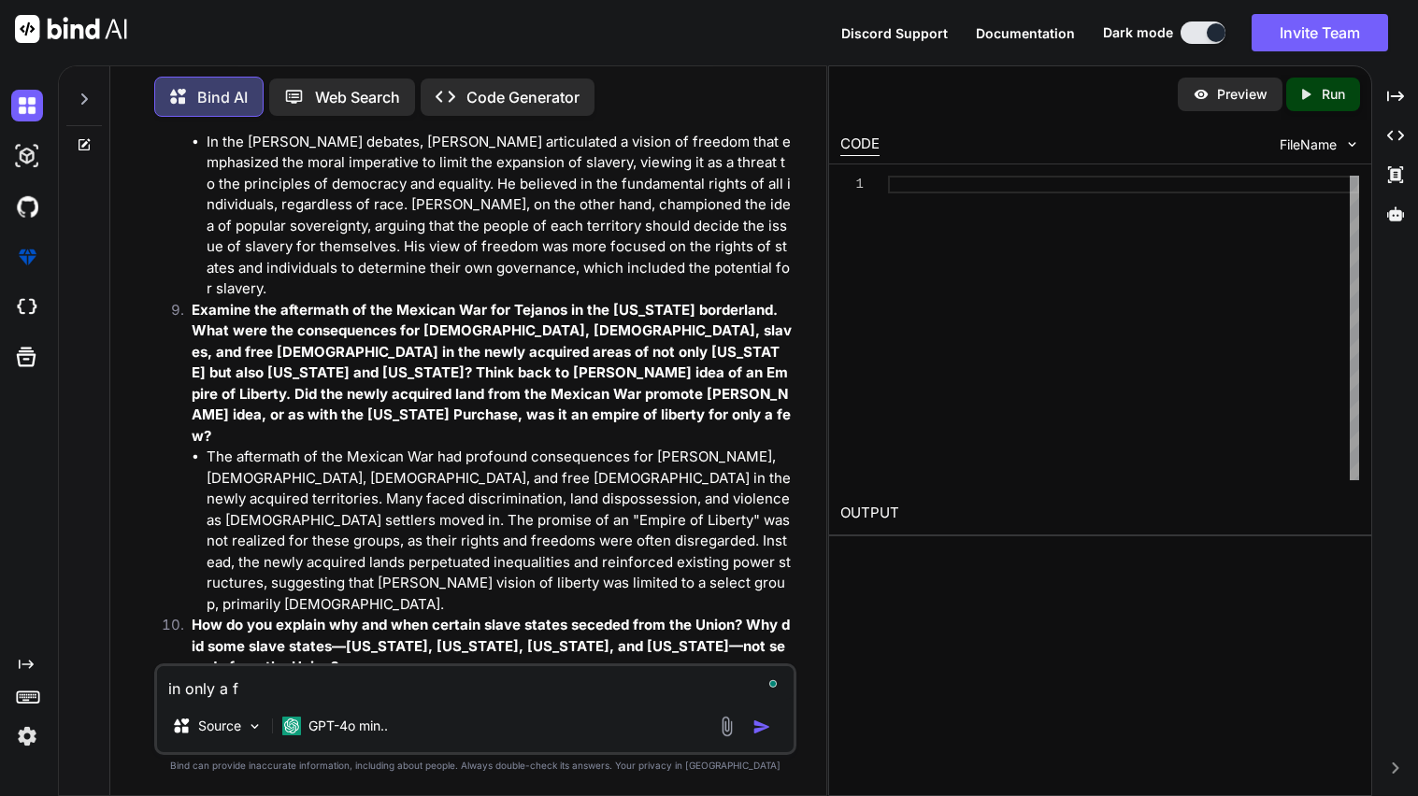
type textarea "x"
type textarea "in only a [DEMOGRAPHIC_DATA]"
type textarea "x"
type textarea "in only a few"
type textarea "x"
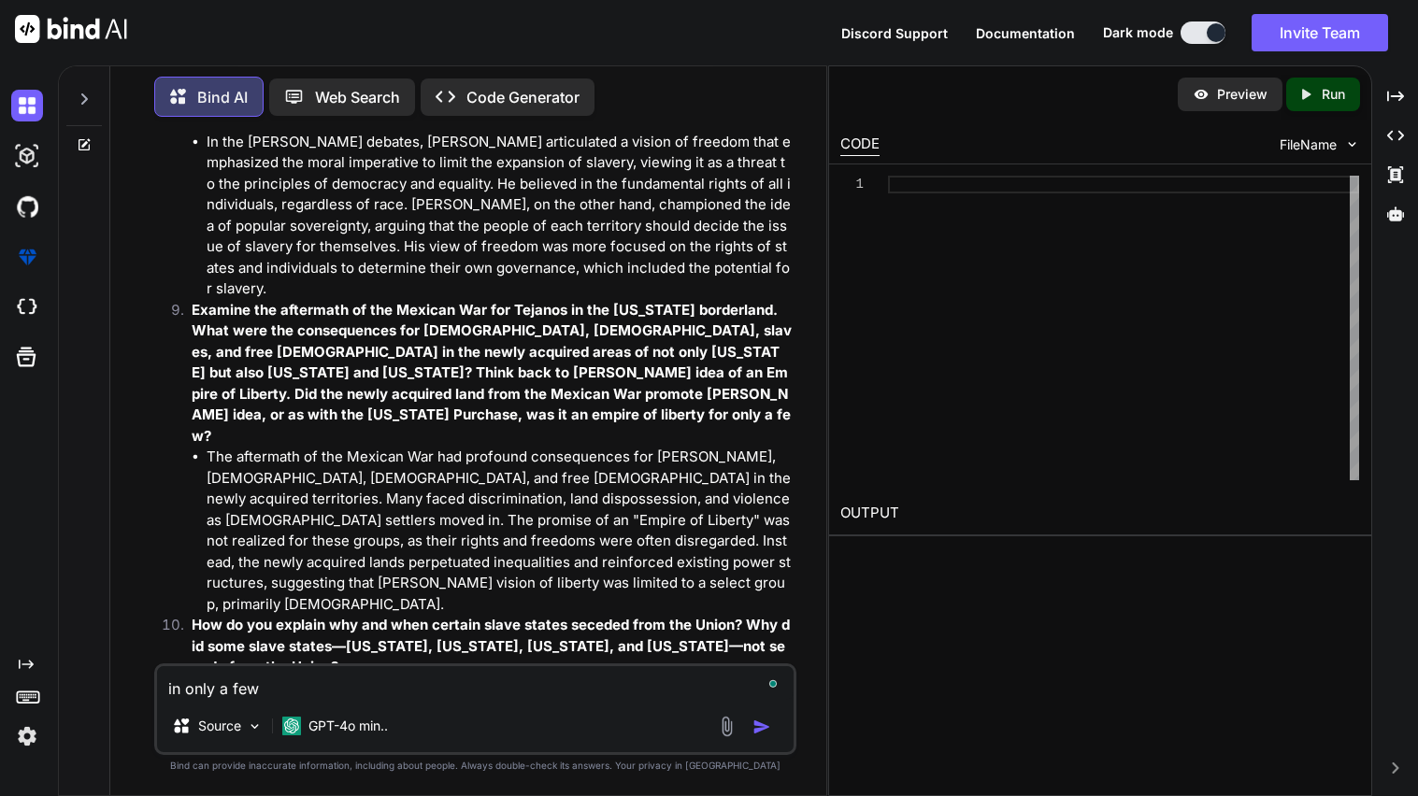
type textarea "in only a few"
type textarea "x"
type textarea "in only a few a"
type textarea "x"
type textarea "in only a few"
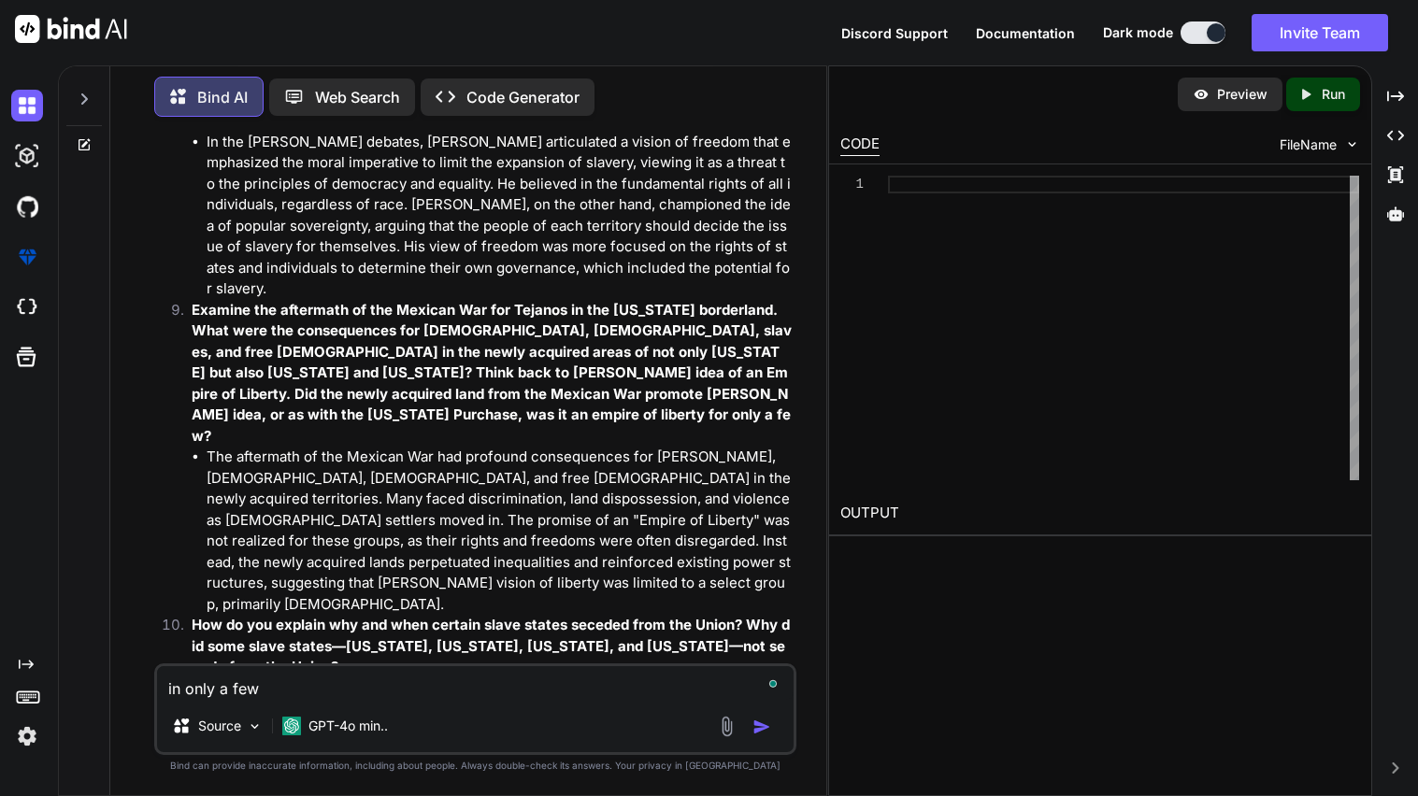
type textarea "x"
type textarea "in only a few s"
type textarea "x"
type textarea "in only a few sm"
type textarea "x"
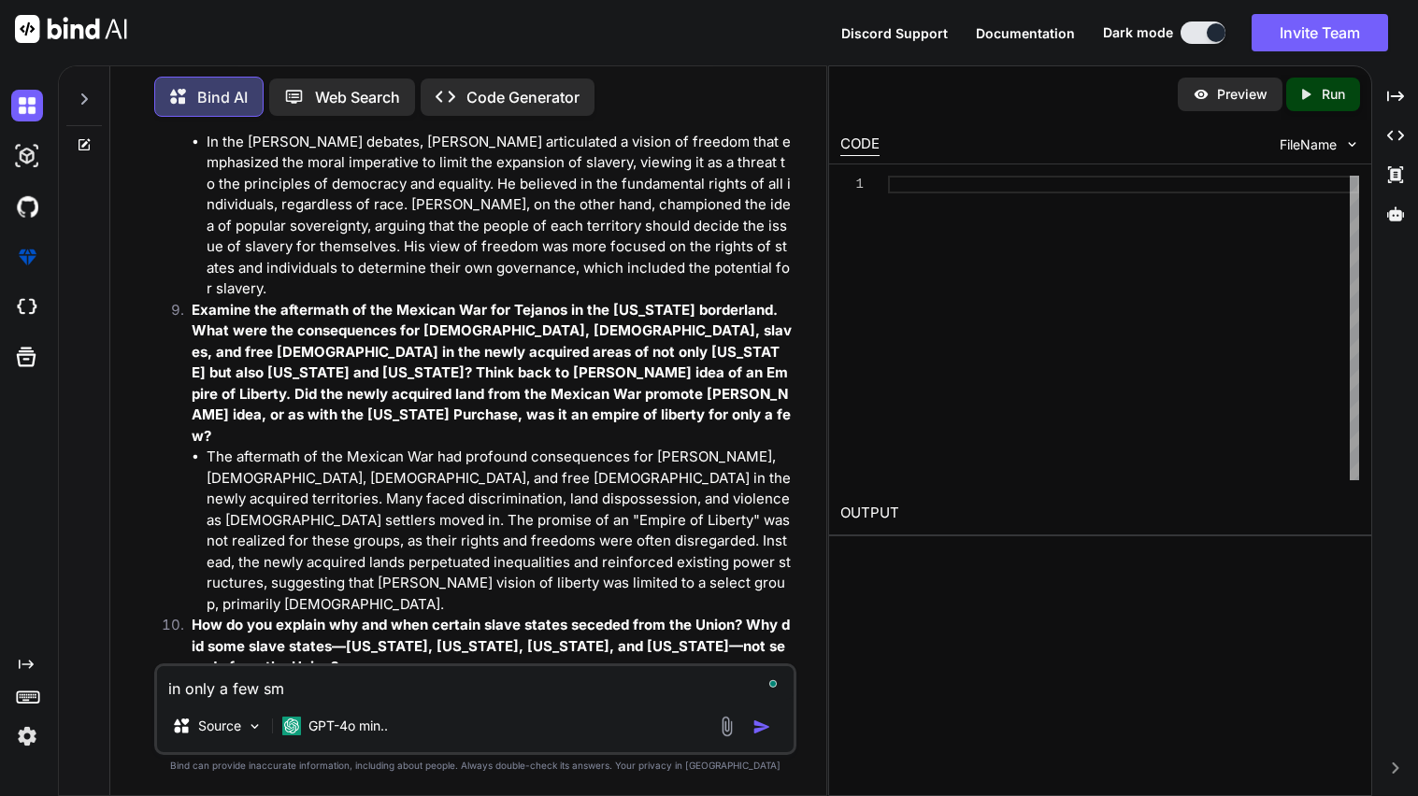
type textarea "in only a few sma"
type textarea "x"
type textarea "in only a few smal"
type textarea "x"
type textarea "in only a few small"
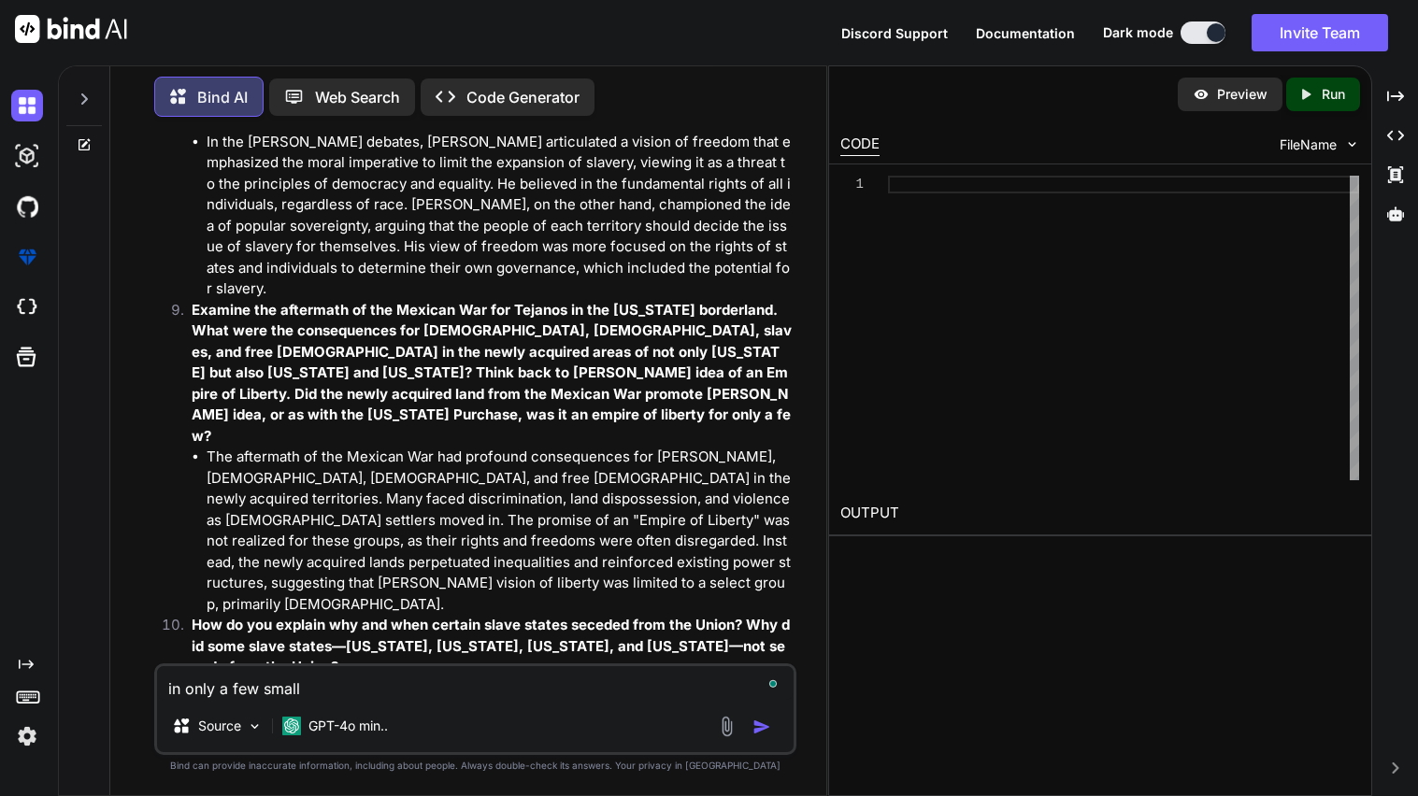
type textarea "x"
type textarea "in only a few small"
type textarea "x"
type textarea "in only a few small p"
type textarea "x"
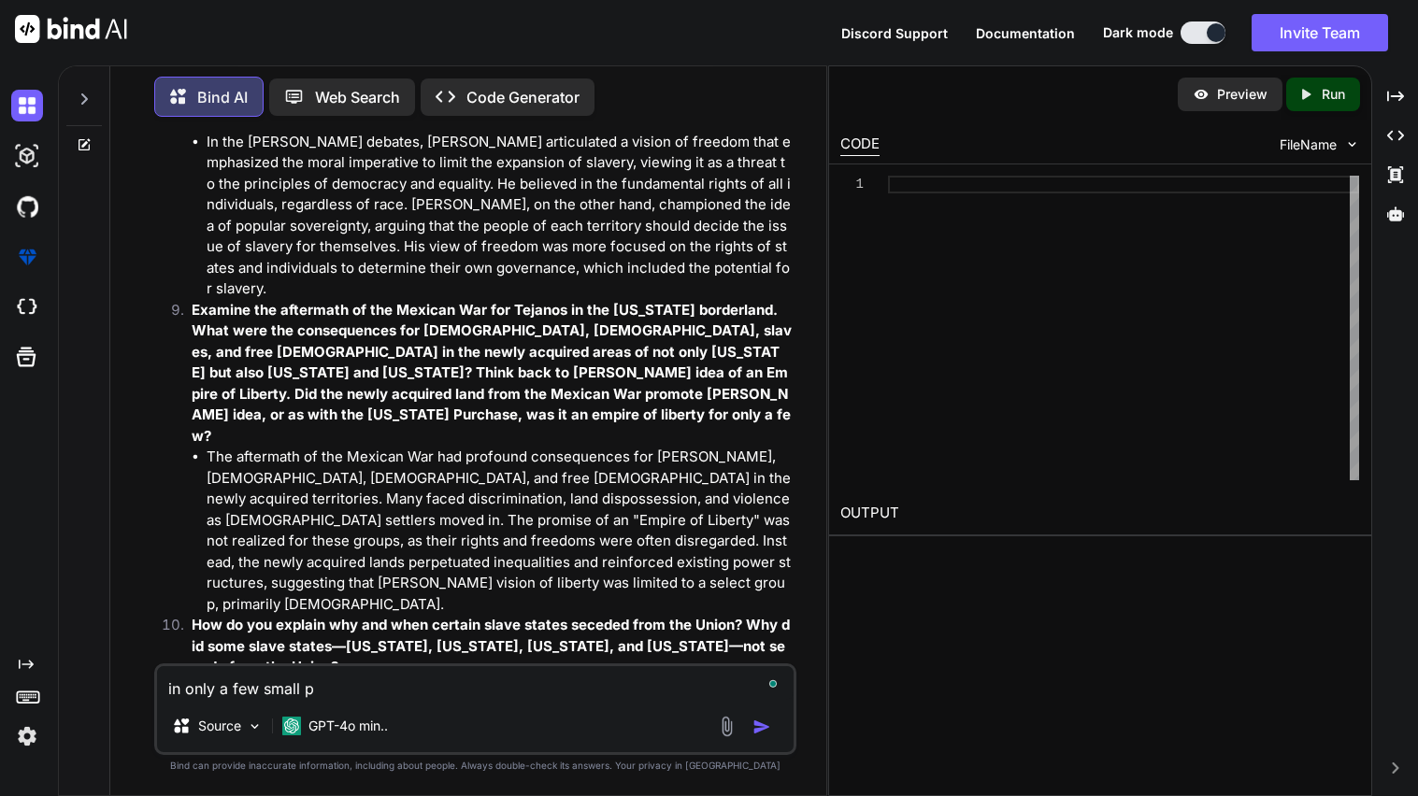
type textarea "in only a few small pa"
type textarea "x"
type textarea "in only a few small par"
type textarea "x"
type textarea "in only a few small para"
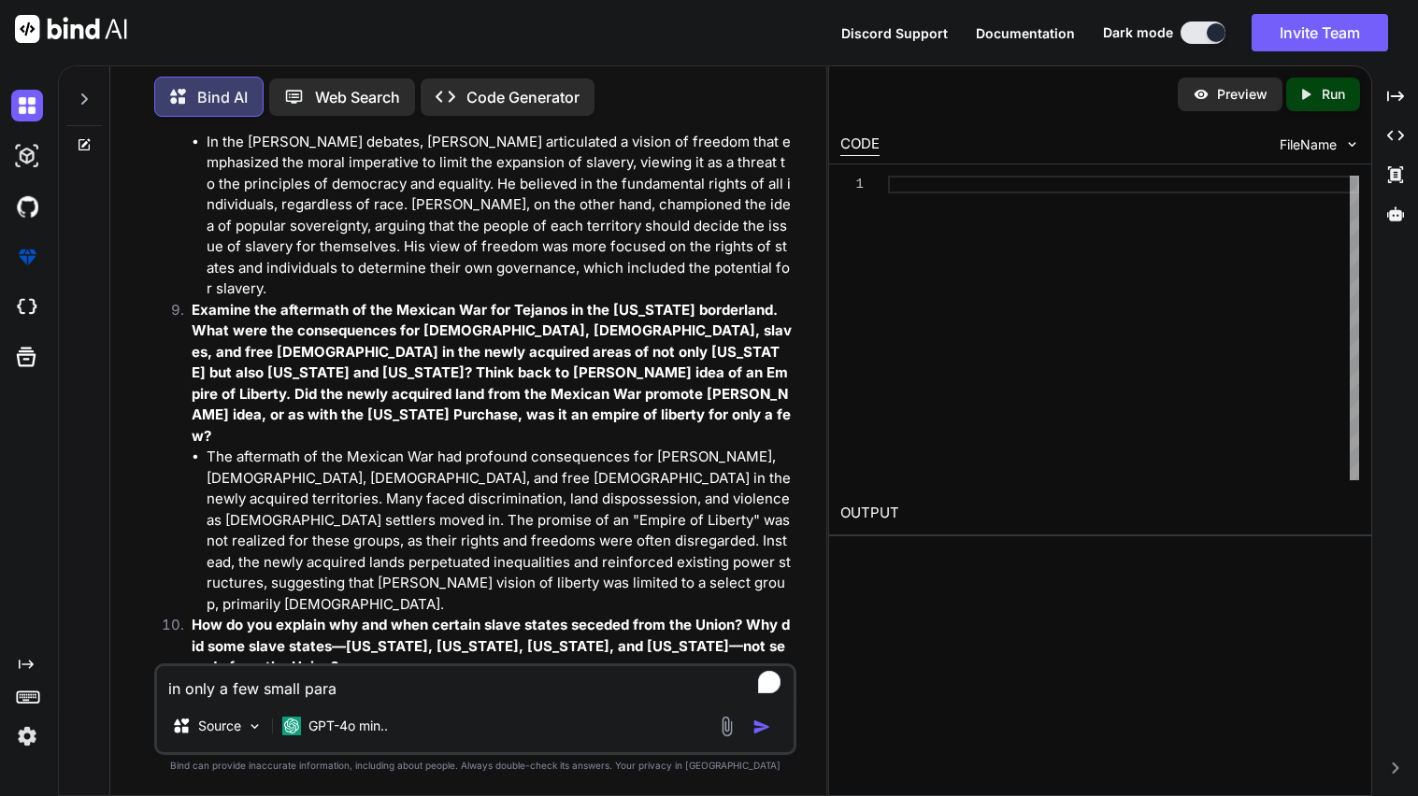
type textarea "x"
type textarea "in only a few small [PERSON_NAME]"
type textarea "x"
type textarea "in only a few small paragr"
type textarea "x"
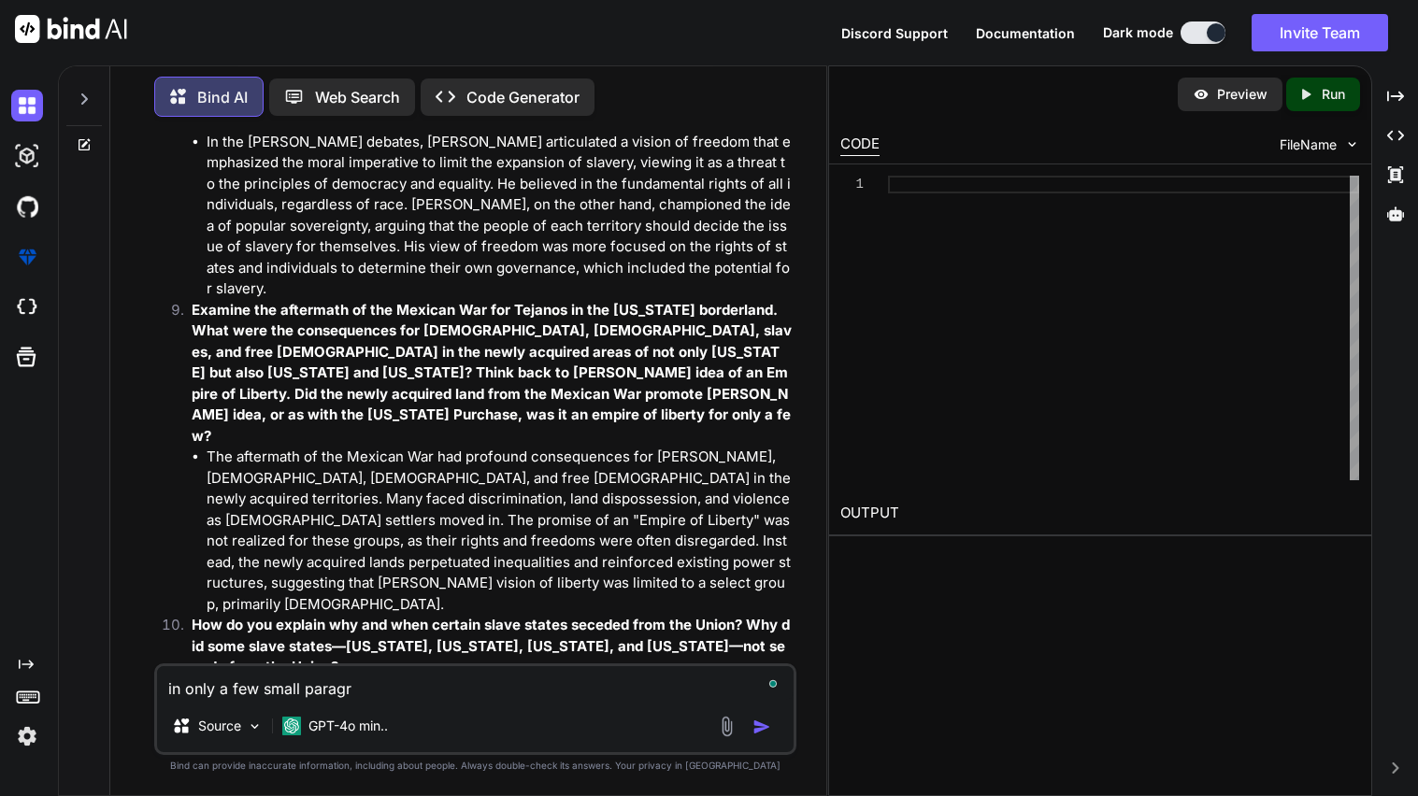
type textarea "in only a few small paragra"
type textarea "x"
type textarea "in only a few small paragraph"
type textarea "x"
type textarea "in only a few small paragraphs"
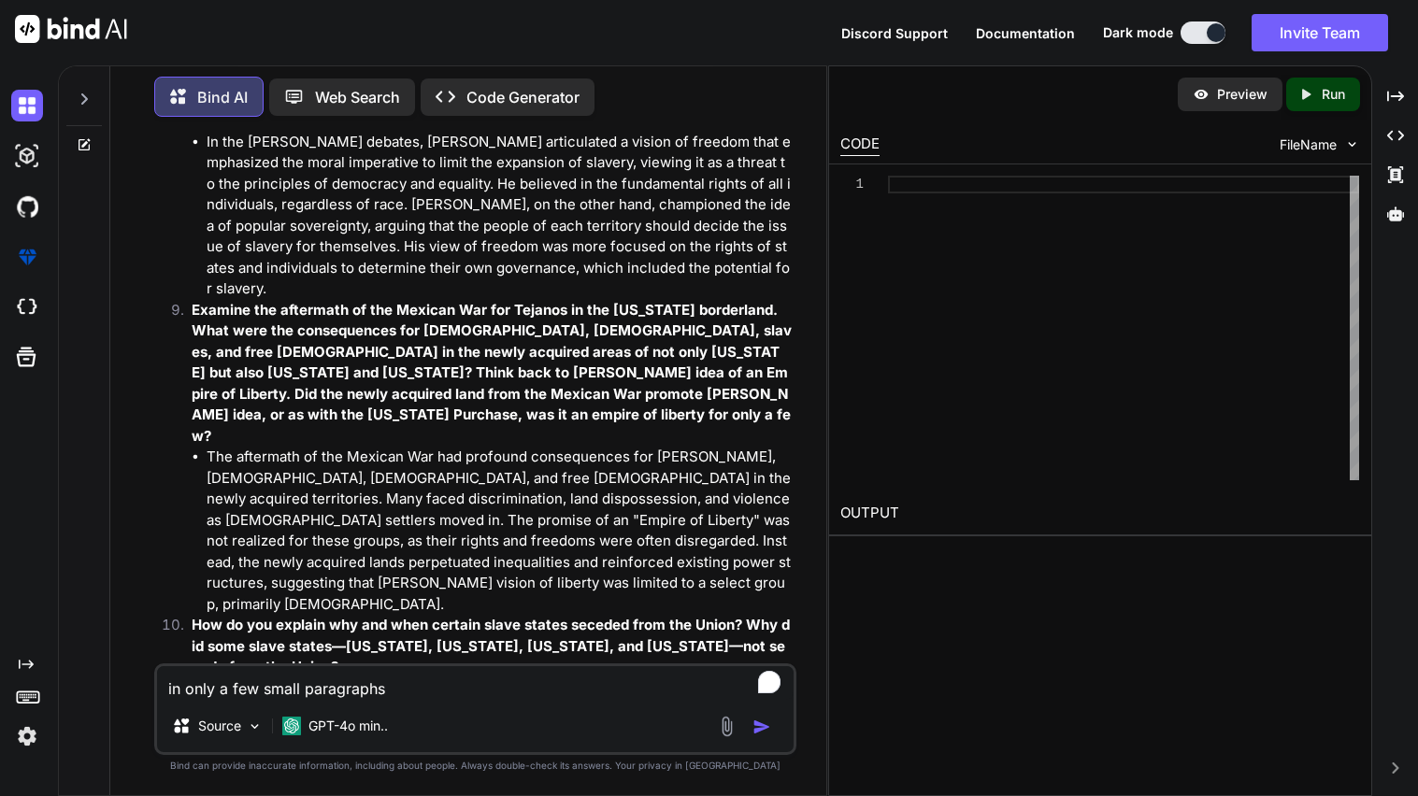
type textarea "x"
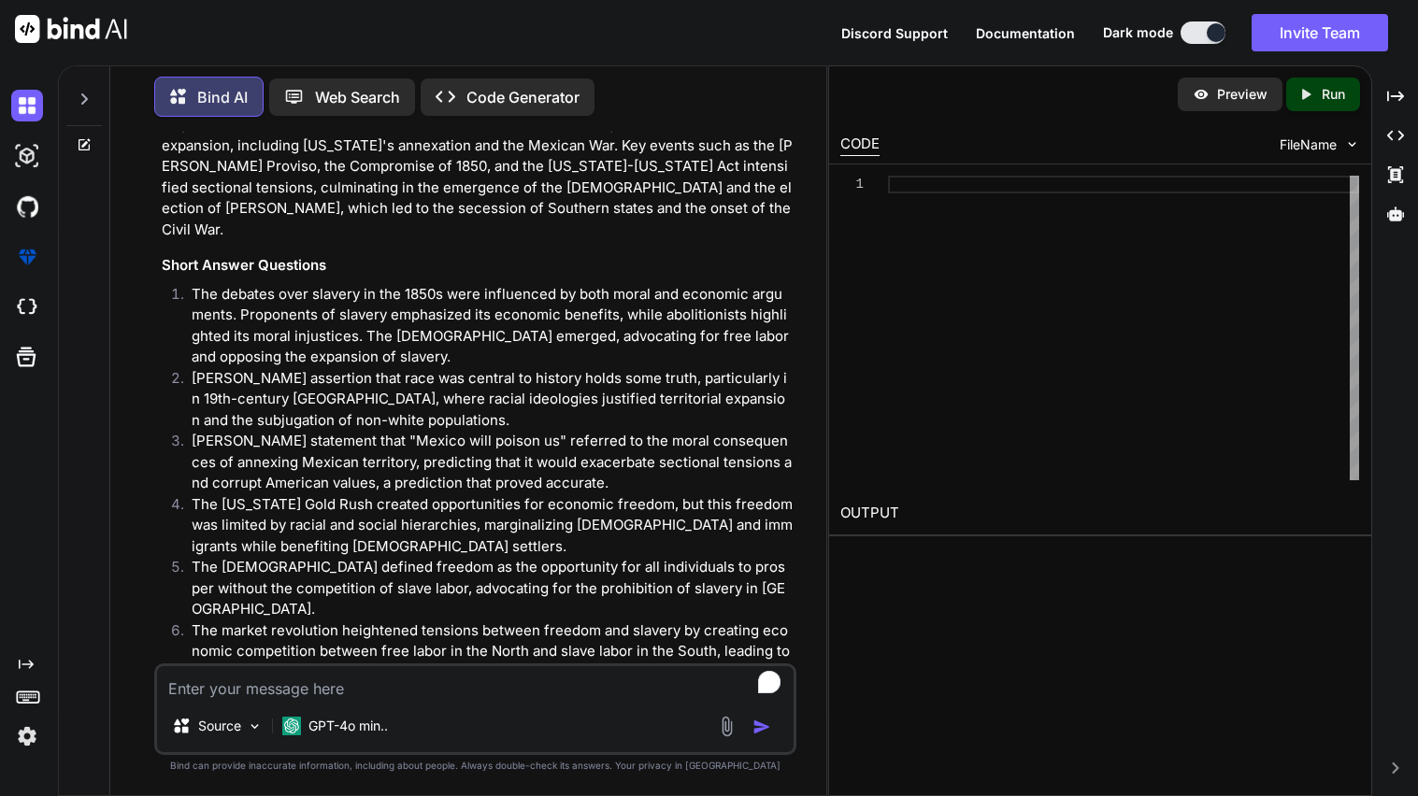
scroll to position [6127, 0]
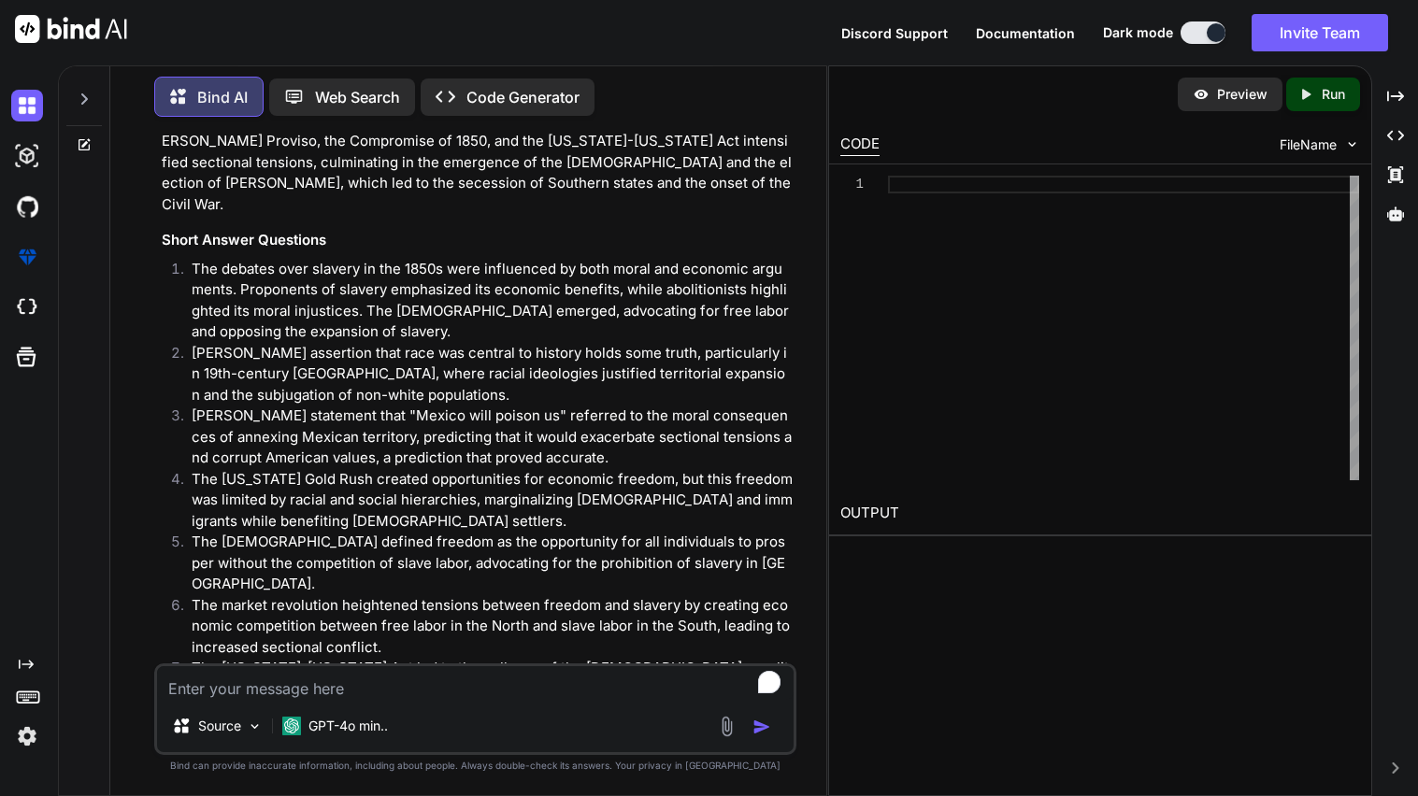
type textarea "x"
type textarea "s"
type textarea "x"
type textarea "sm"
type textarea "x"
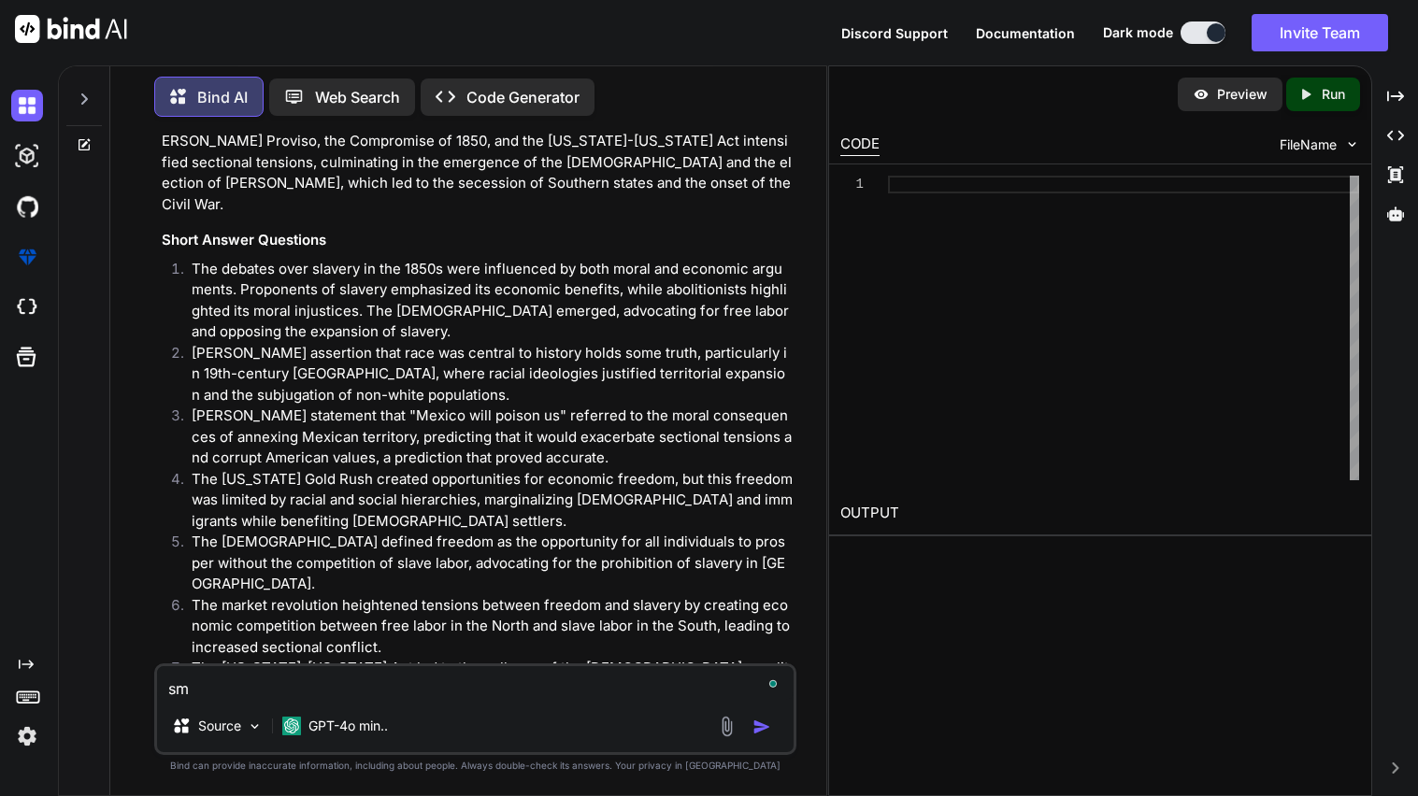
type textarea "sma"
type textarea "x"
type textarea "smal"
type textarea "x"
type textarea "small"
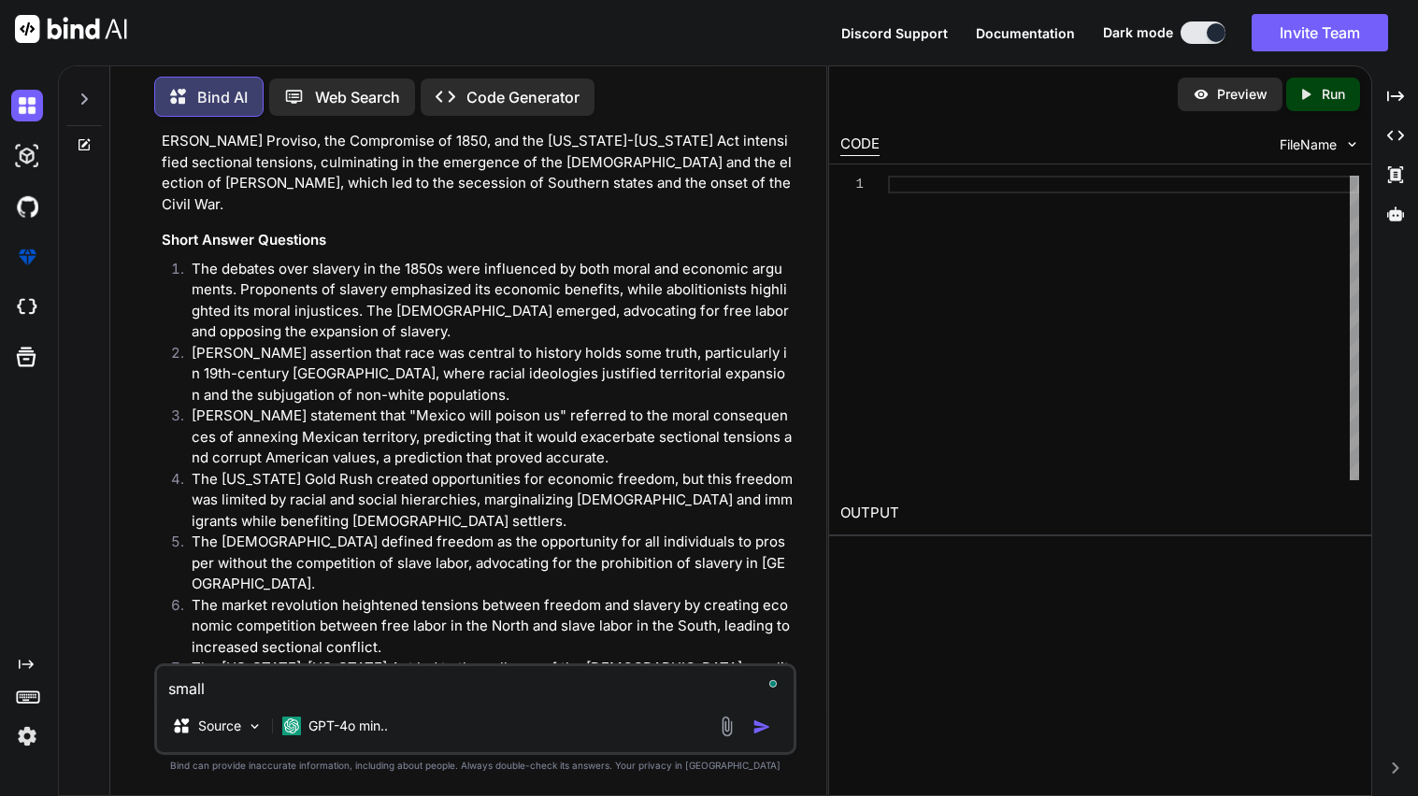
type textarea "x"
type textarea "smalle"
type textarea "x"
type textarea "smaller"
type textarea "x"
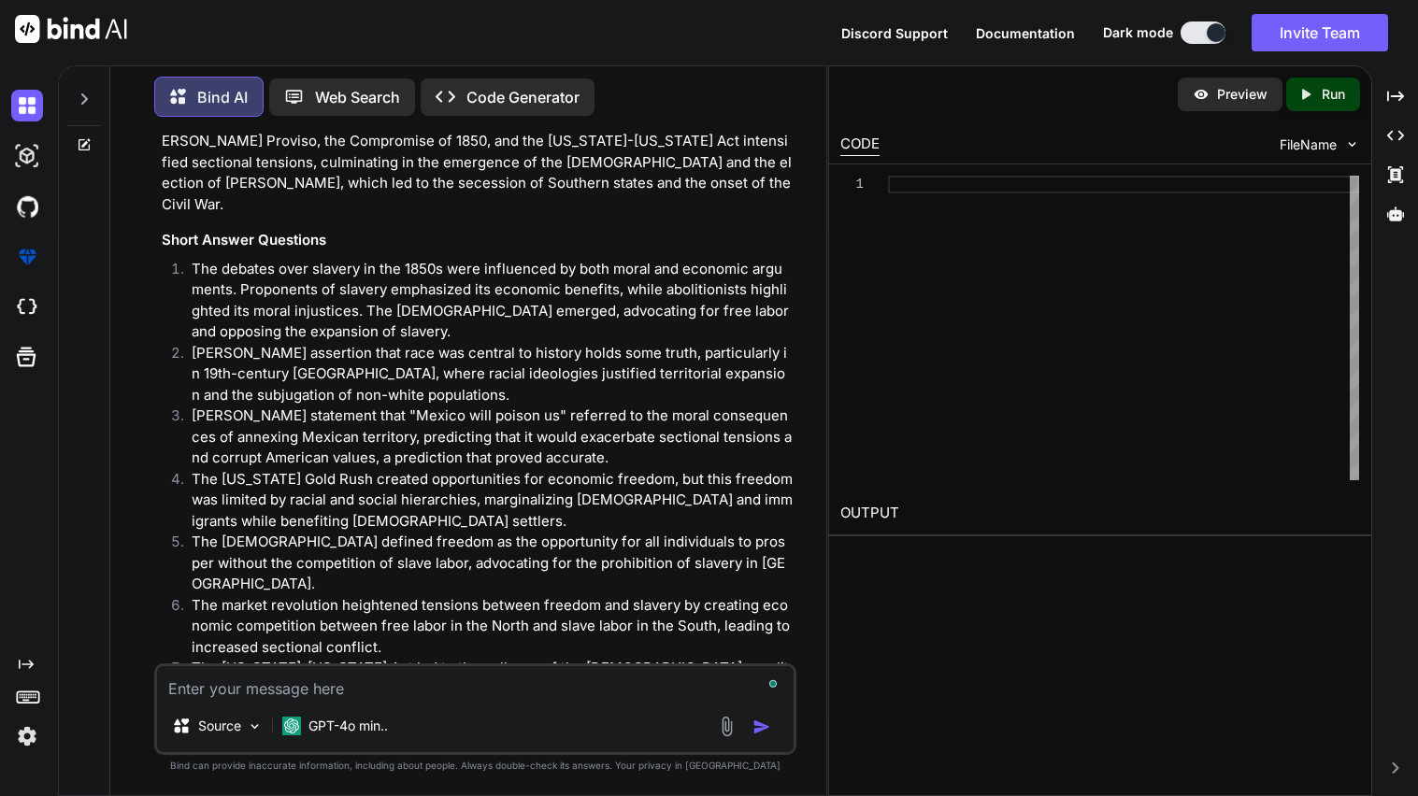
scroll to position [6325, 0]
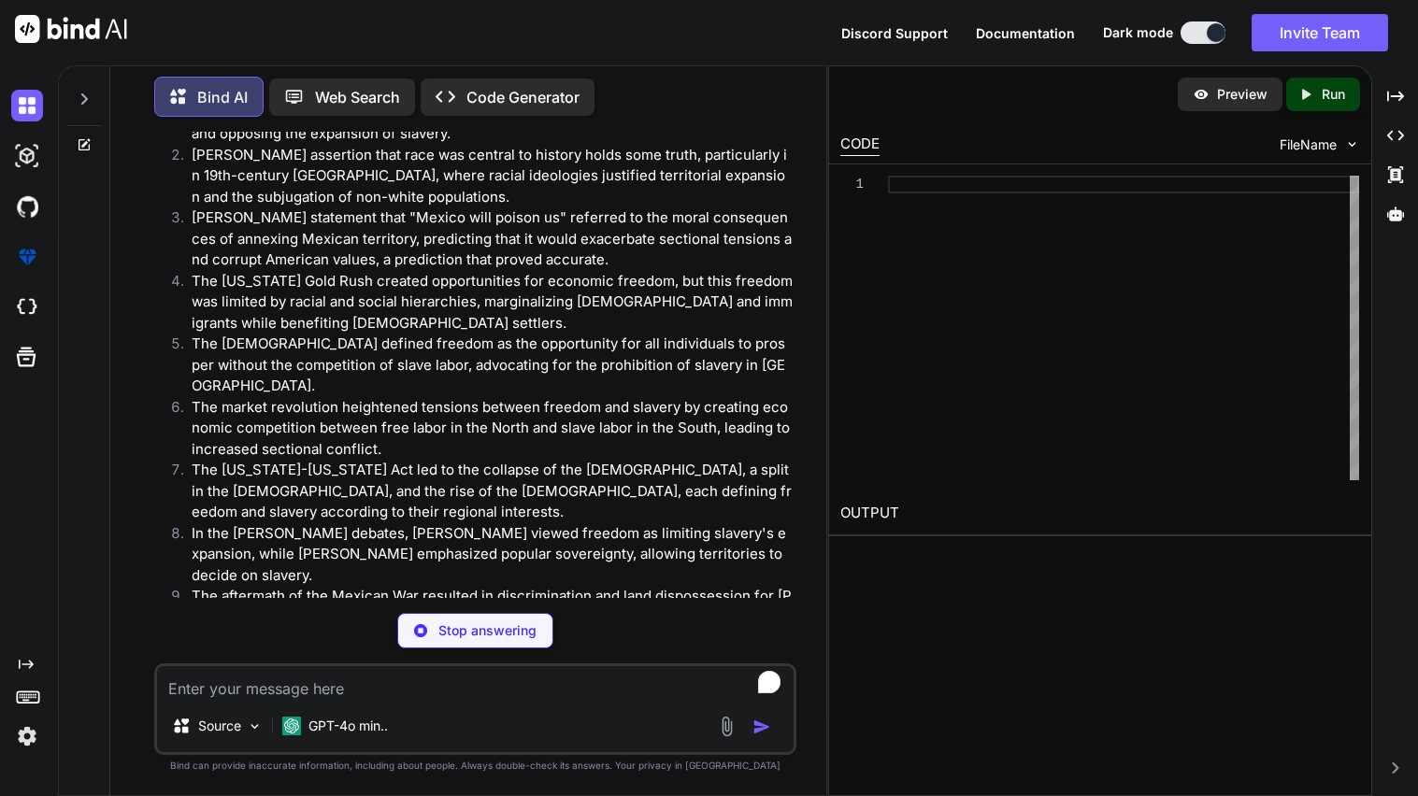
type textarea "x"
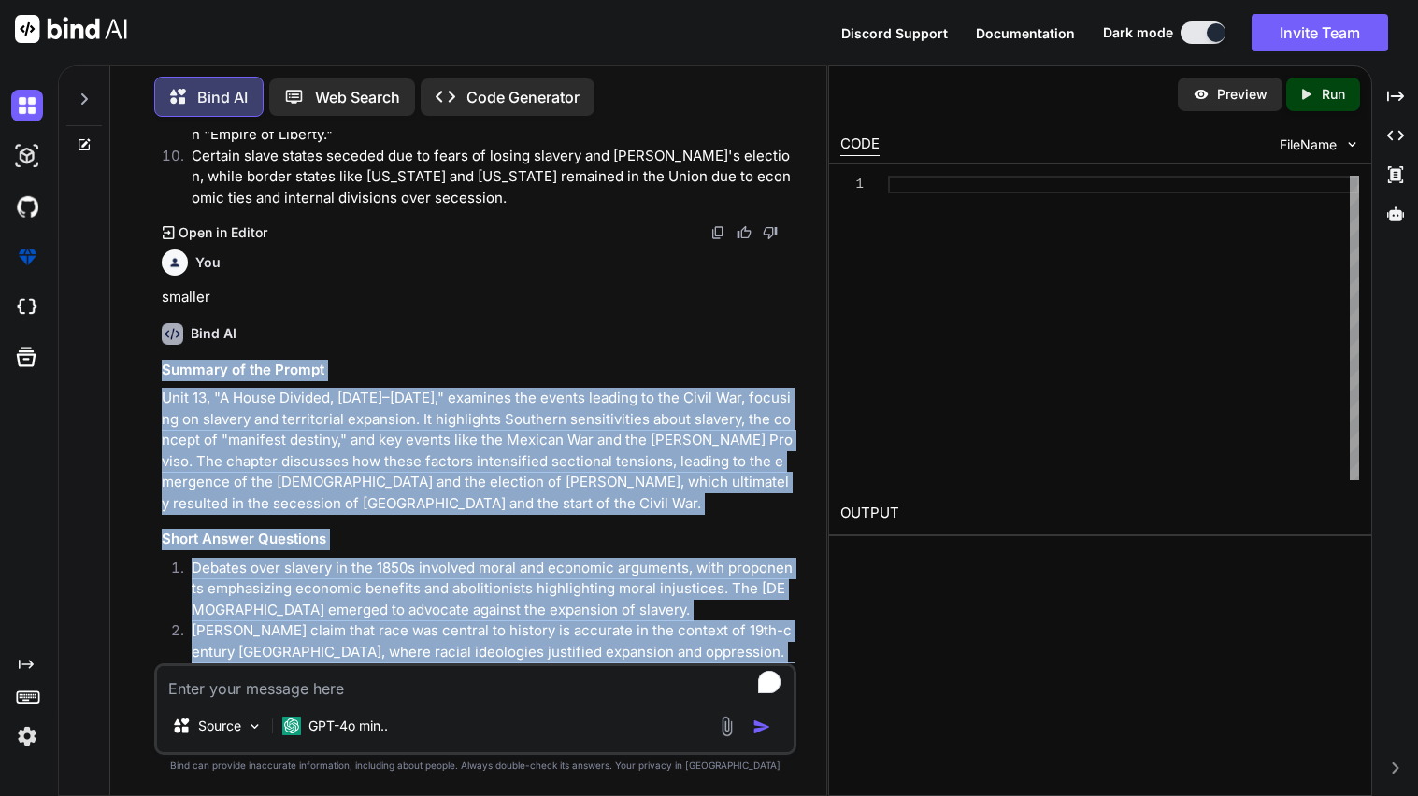
scroll to position [6959, 0]
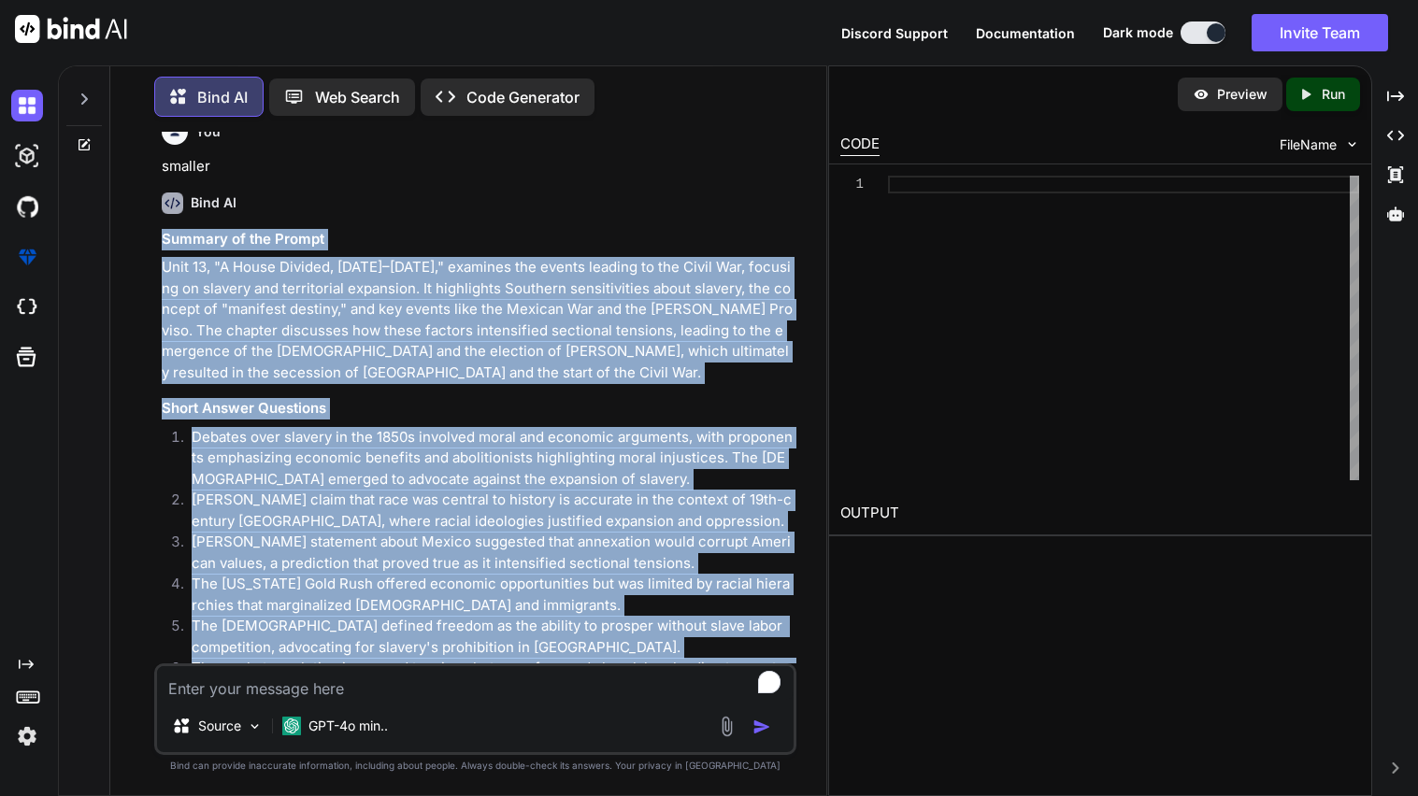
drag, startPoint x: 161, startPoint y: 323, endPoint x: 538, endPoint y: 626, distance: 484.0
click at [538, 626] on div "You In MLA Format Write an essay about [DEMOGRAPHIC_DATA] in the 16th centry Bi…" at bounding box center [477, 398] width 638 height 532
copy div "Loremip do sit Ametco Adip 14, "E Seddo Eiusmod, 7063–2311," temporin utl etdol…"
